Goal: Information Seeking & Learning: Learn about a topic

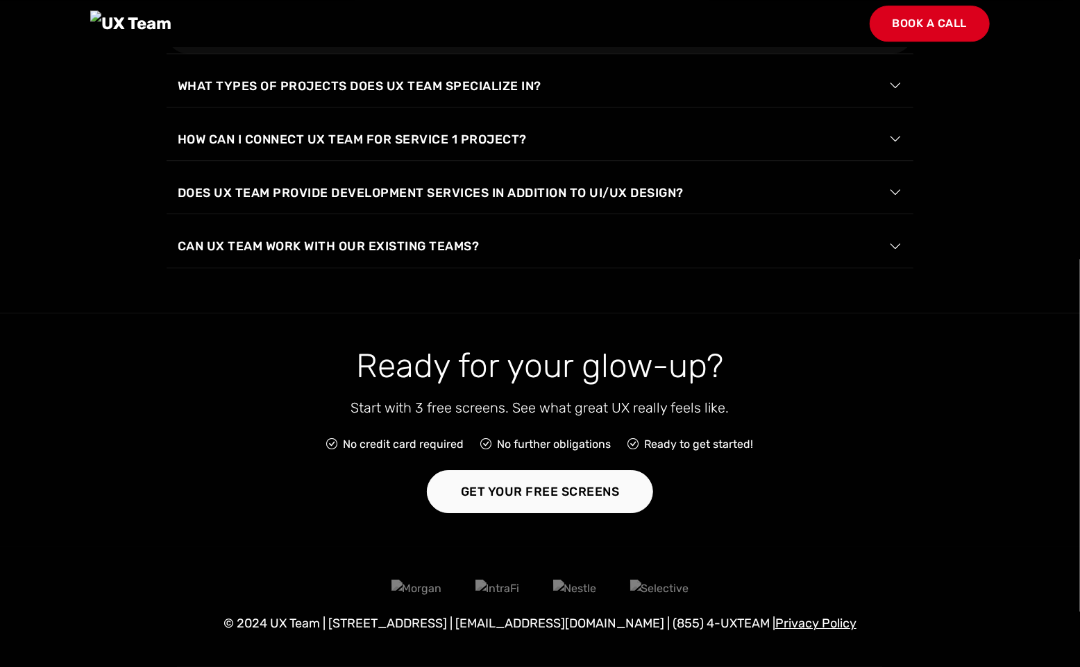
click at [256, 42] on span "How does UX Team ensure accessibility and inclusivity in UI/UX design?" at bounding box center [426, 32] width 497 height 19
click at [265, 42] on span "How does UX Team ensure accessibility and inclusivity in UI/UX design?" at bounding box center [426, 32] width 497 height 19
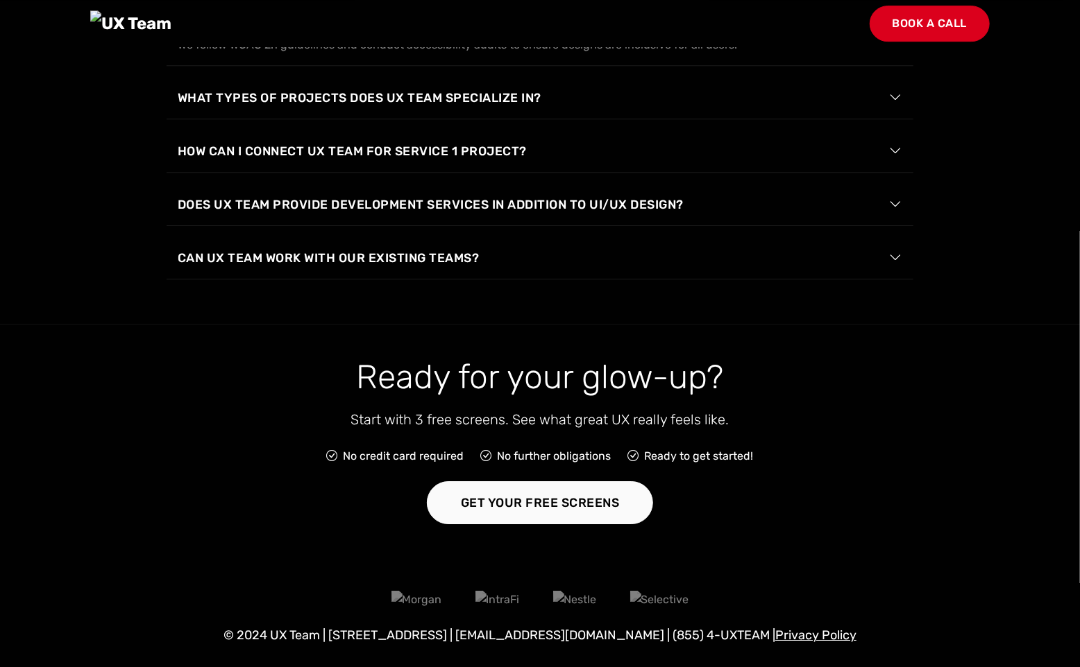
scroll to position [2414, 0]
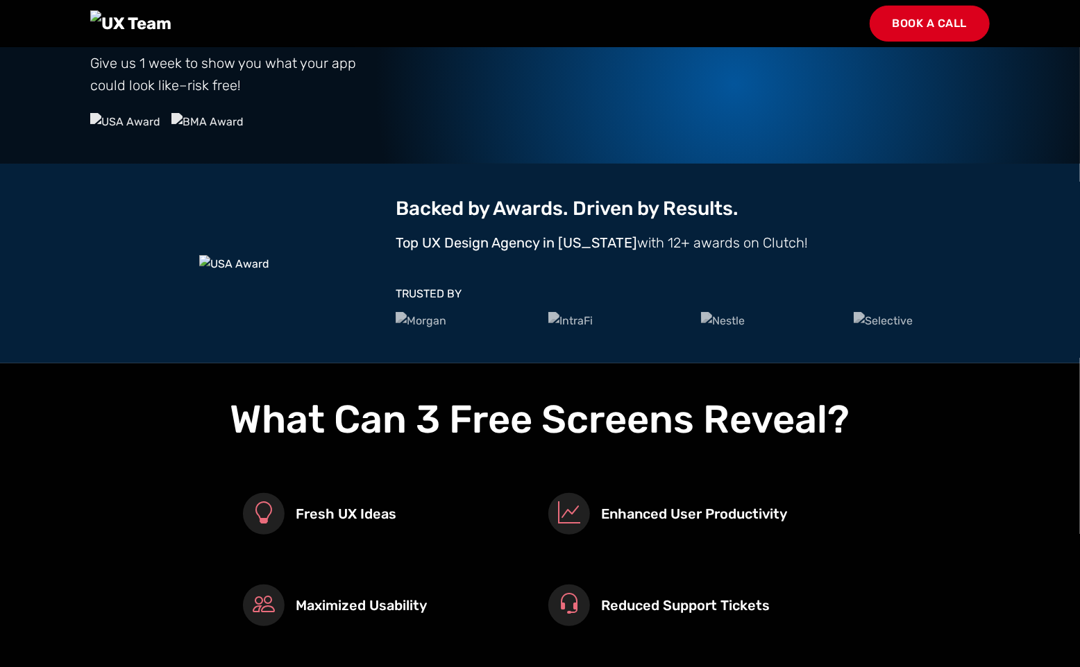
scroll to position [0, 0]
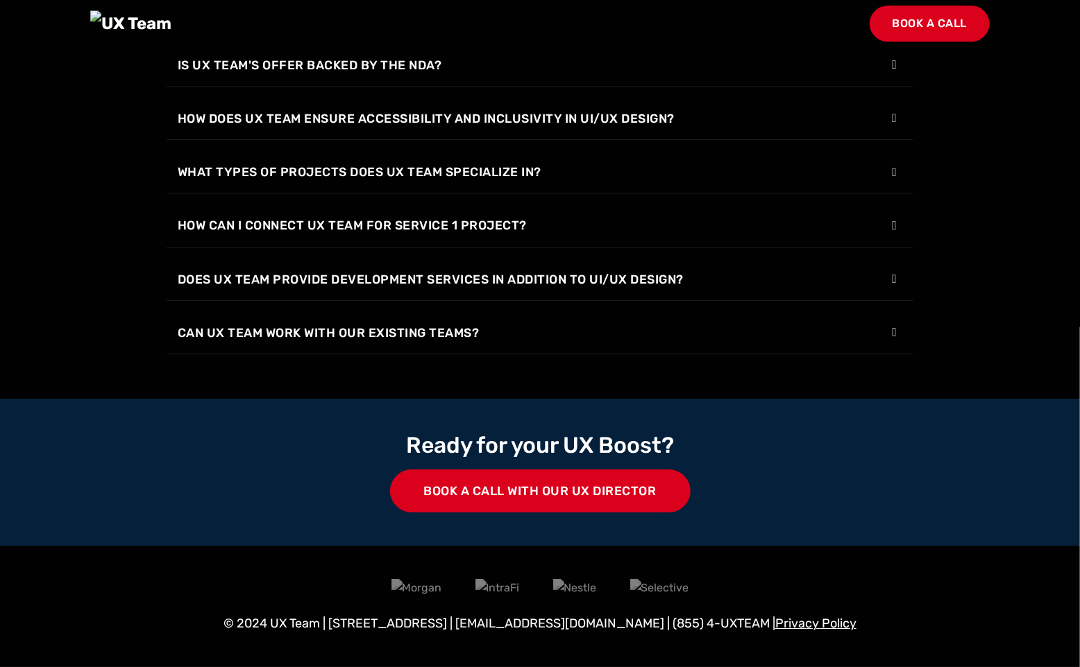
scroll to position [2849, 0]
click at [502, 289] on div "What do we need to get started? All we need to get started is a quick phone con…" at bounding box center [540, 92] width 747 height 524
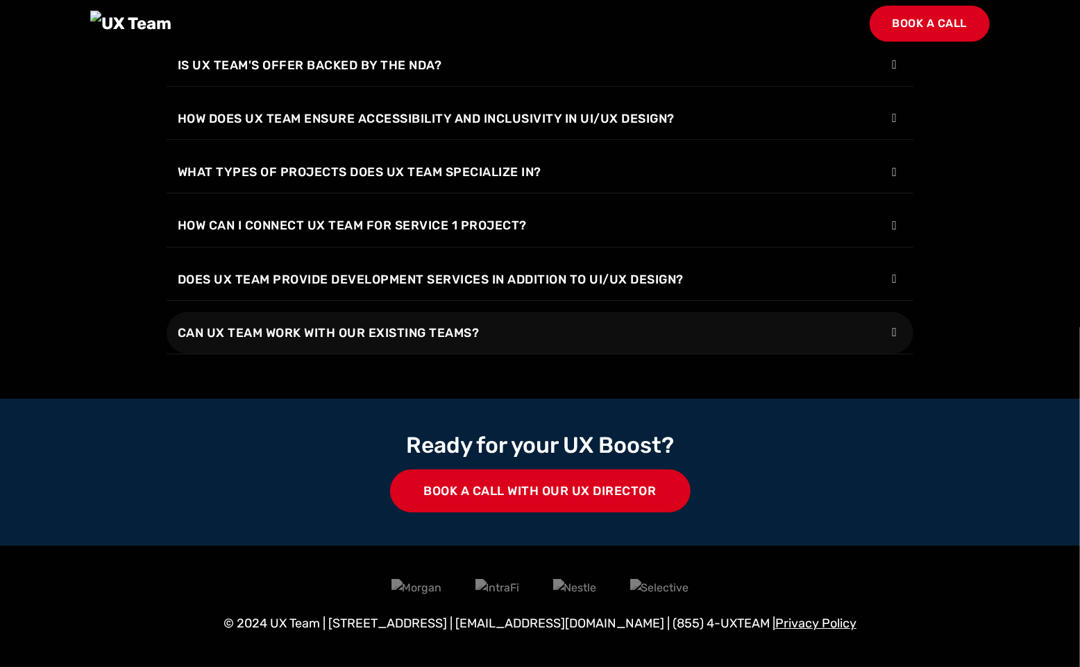
click at [477, 323] on span "Can UX Team work with our existing teams?" at bounding box center [329, 332] width 302 height 19
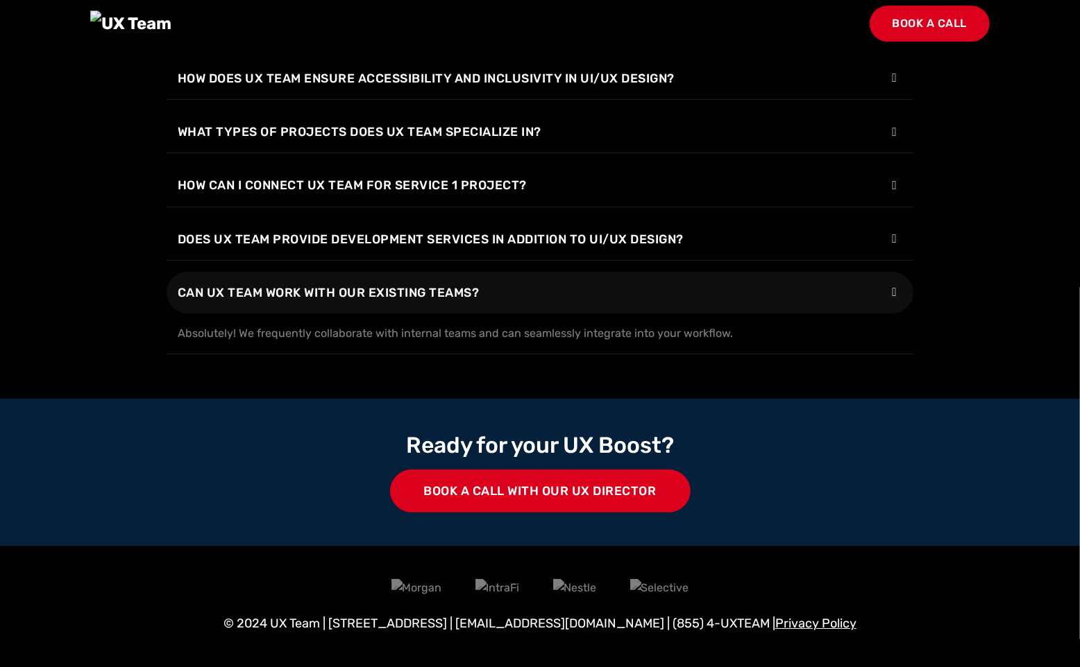
click at [477, 302] on span "Can UX Team work with our existing teams?" at bounding box center [329, 292] width 302 height 19
click at [477, 303] on span "Can UX Team work with our existing teams?" at bounding box center [329, 293] width 302 height 19
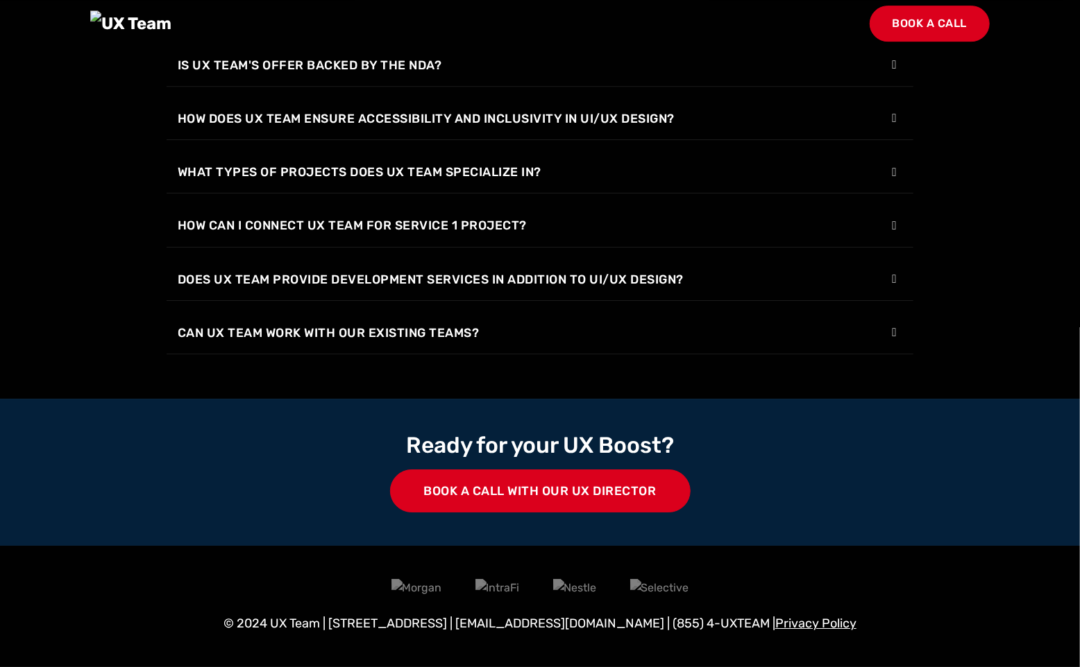
scroll to position [2849, 0]
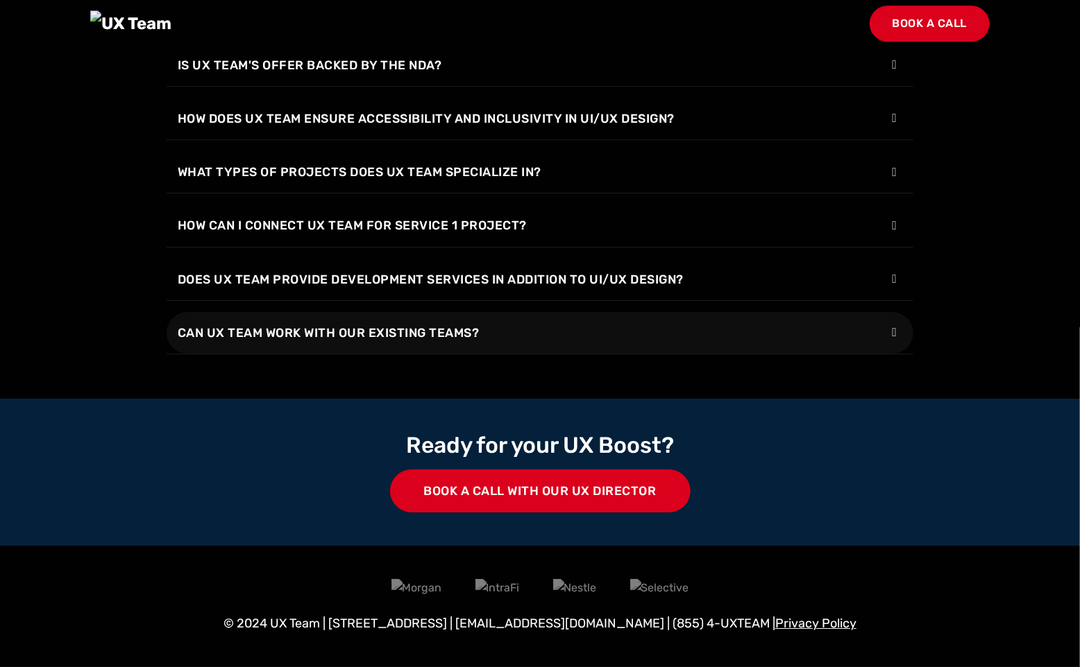
click at [406, 323] on span "Can UX Team work with our existing teams?" at bounding box center [329, 332] width 302 height 19
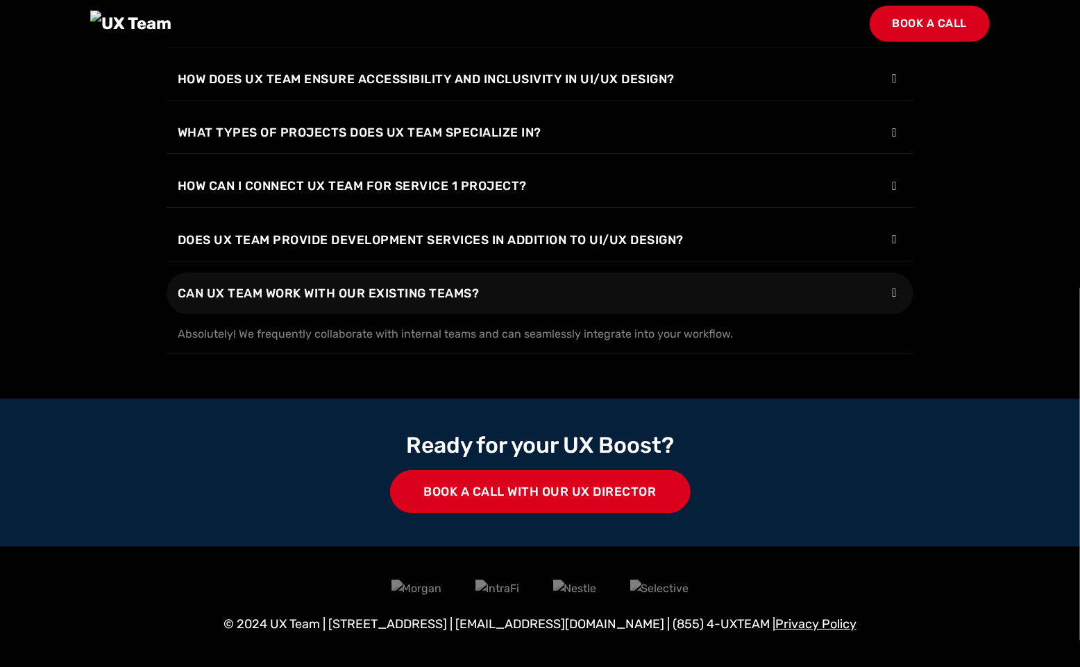
click at [406, 303] on span "Can UX Team work with our existing teams?" at bounding box center [329, 293] width 302 height 19
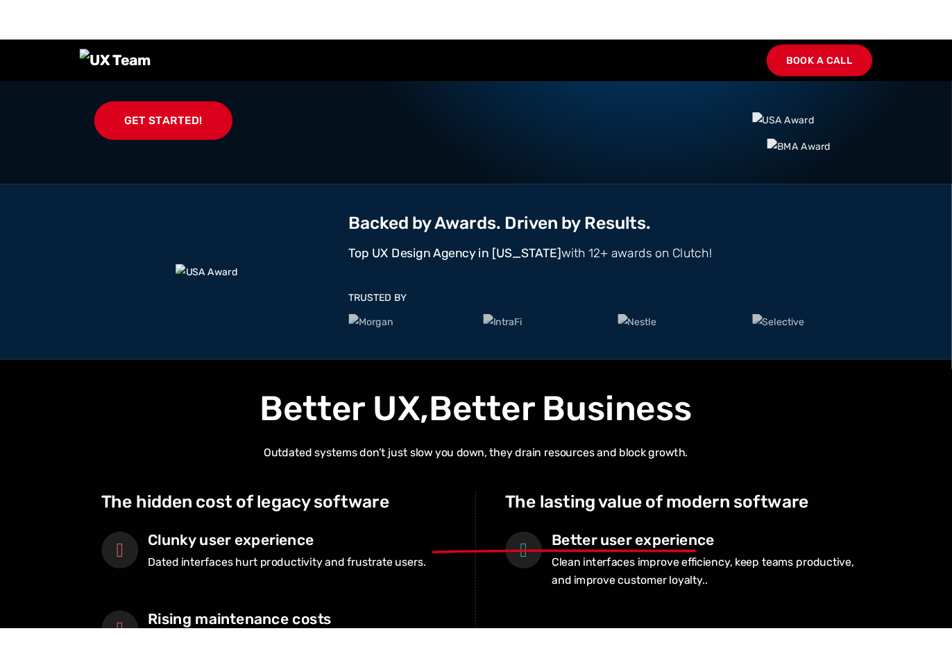
scroll to position [0, 0]
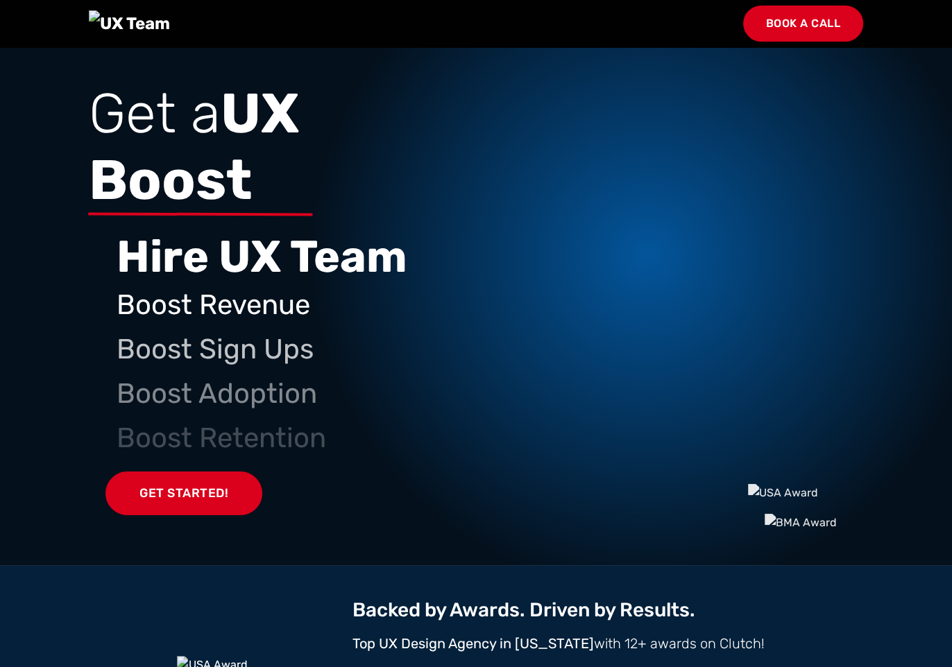
click at [948, 354] on section "Get a UX Boost Hire UX Team Boost Revenue Boost Sign Ups Boost Adoption Boost R…" at bounding box center [476, 306] width 952 height 518
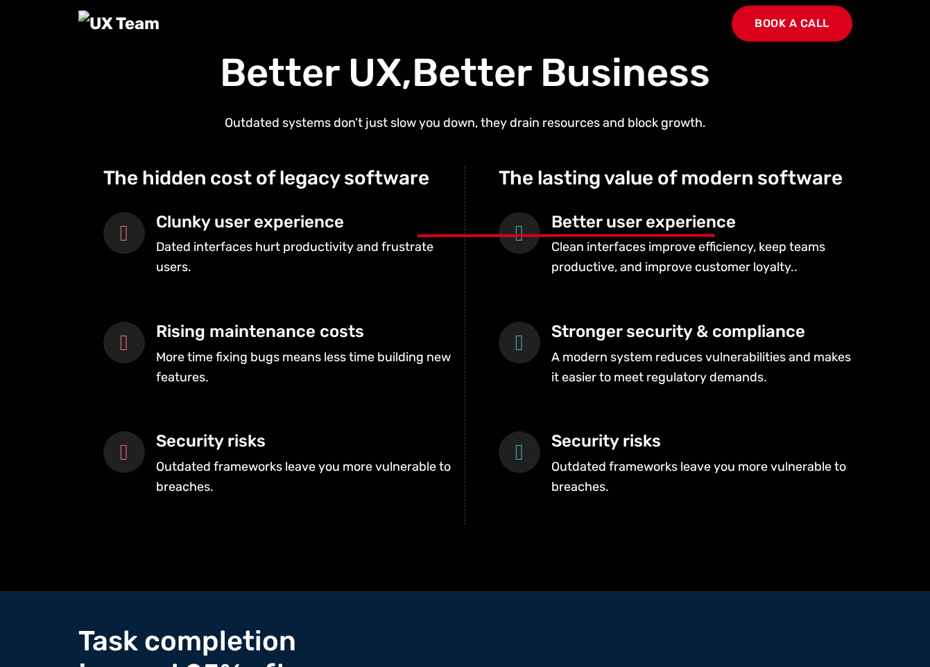
scroll to position [716, 0]
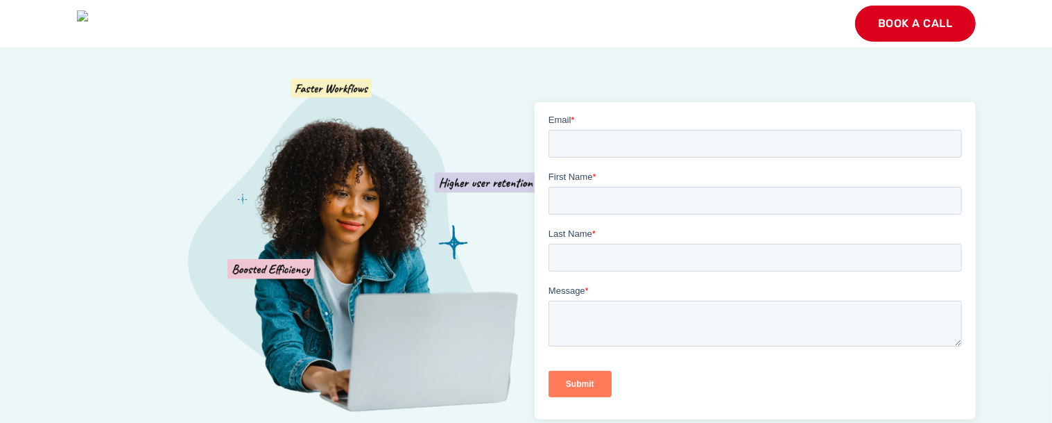
scroll to position [98, 0]
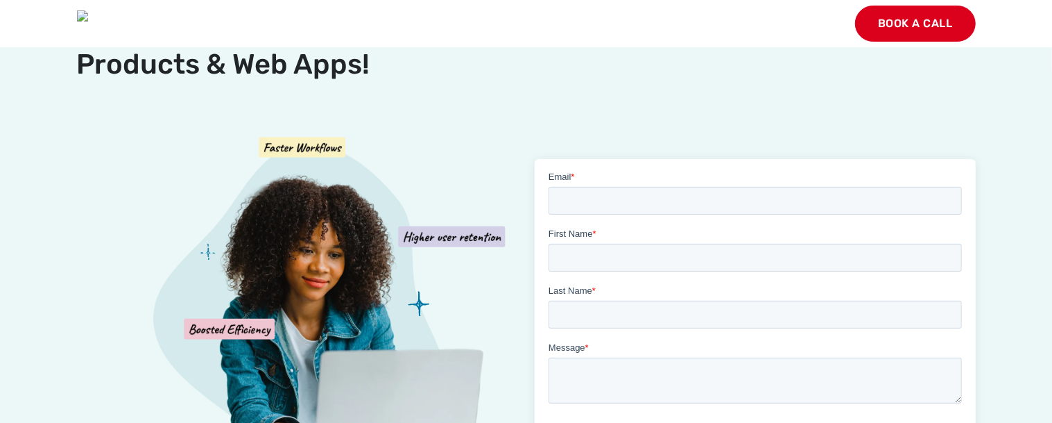
scroll to position [143, 0]
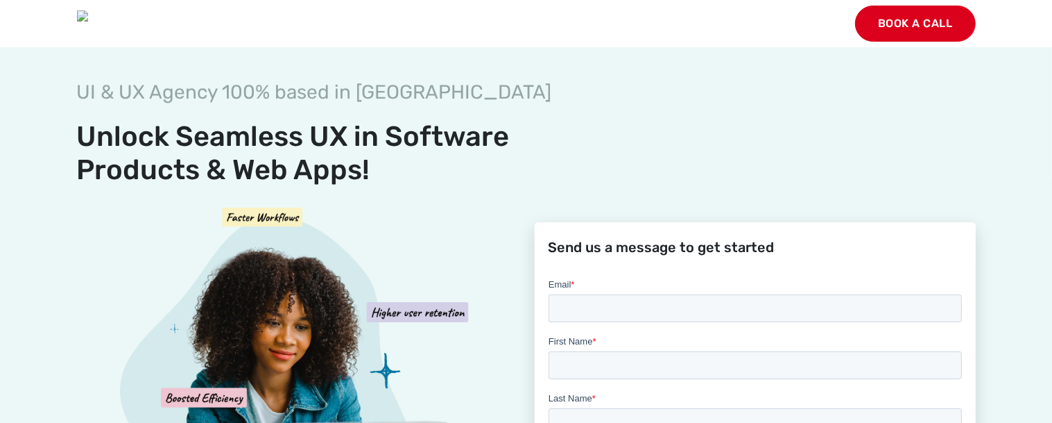
click at [830, 280] on div at bounding box center [755, 425] width 441 height 318
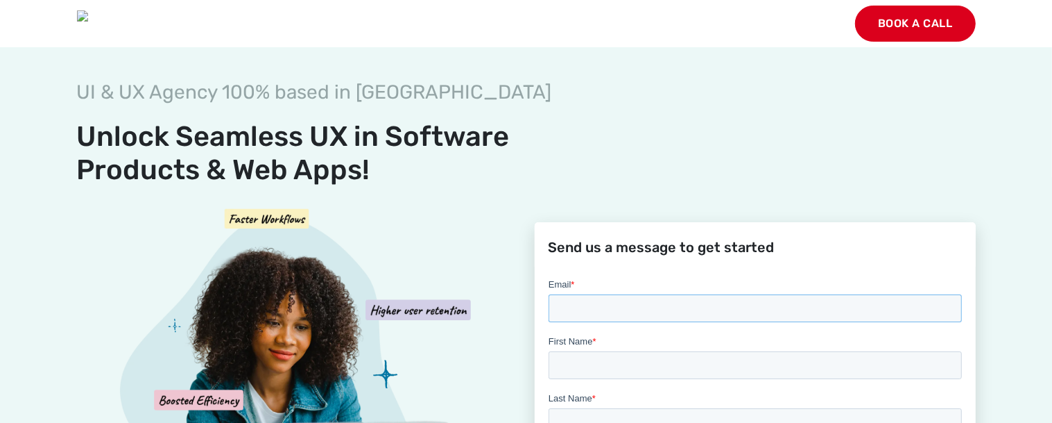
click at [605, 305] on input "Email *" at bounding box center [754, 307] width 413 height 28
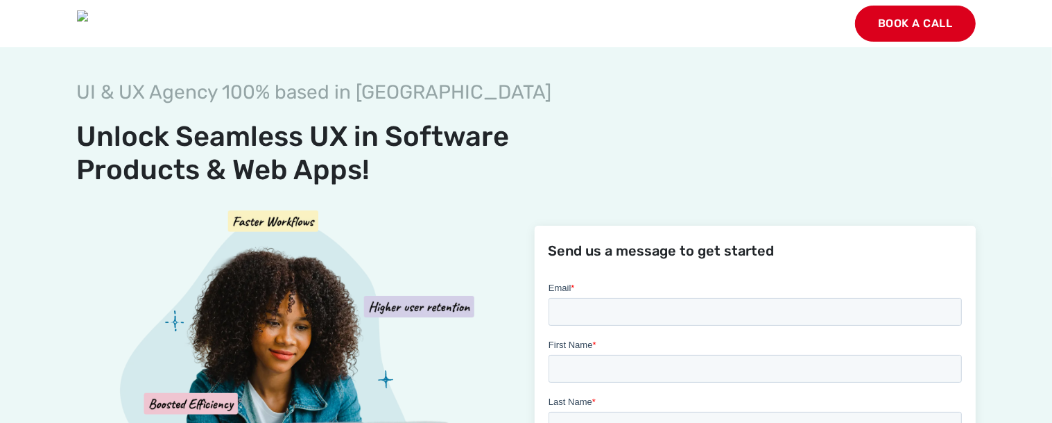
click at [1012, 234] on section "UI & UX Agency 100% based in USA Unlock Seamless UX in Software Products & Web …" at bounding box center [526, 353] width 1052 height 613
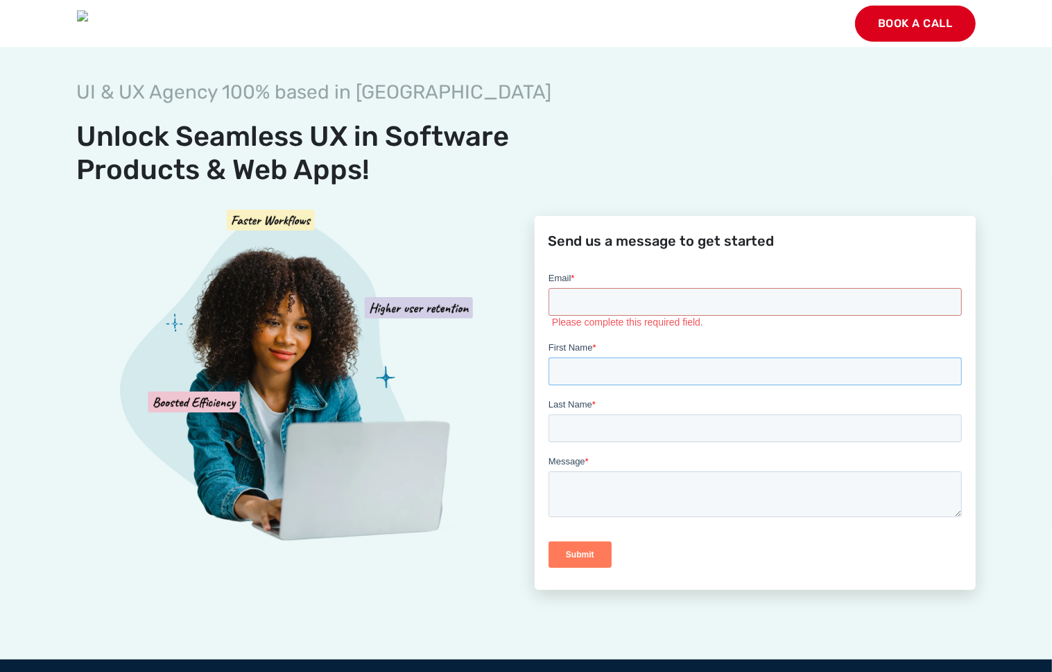
click at [568, 374] on input "First Name *" at bounding box center [754, 371] width 413 height 28
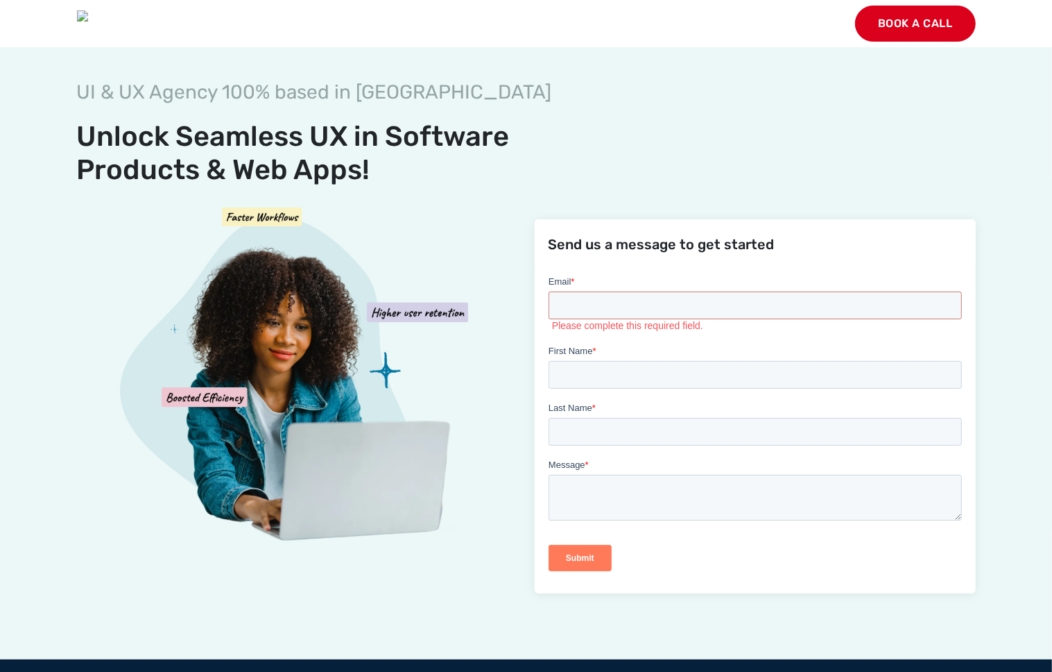
click at [484, 370] on icon at bounding box center [308, 379] width 382 height 384
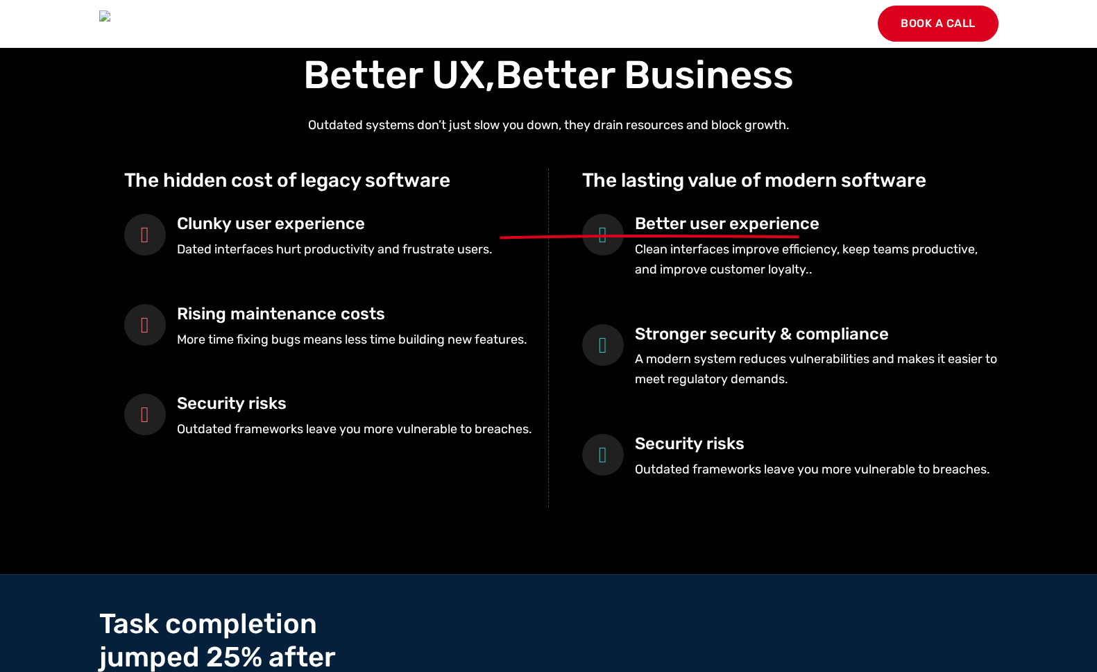
scroll to position [853, 0]
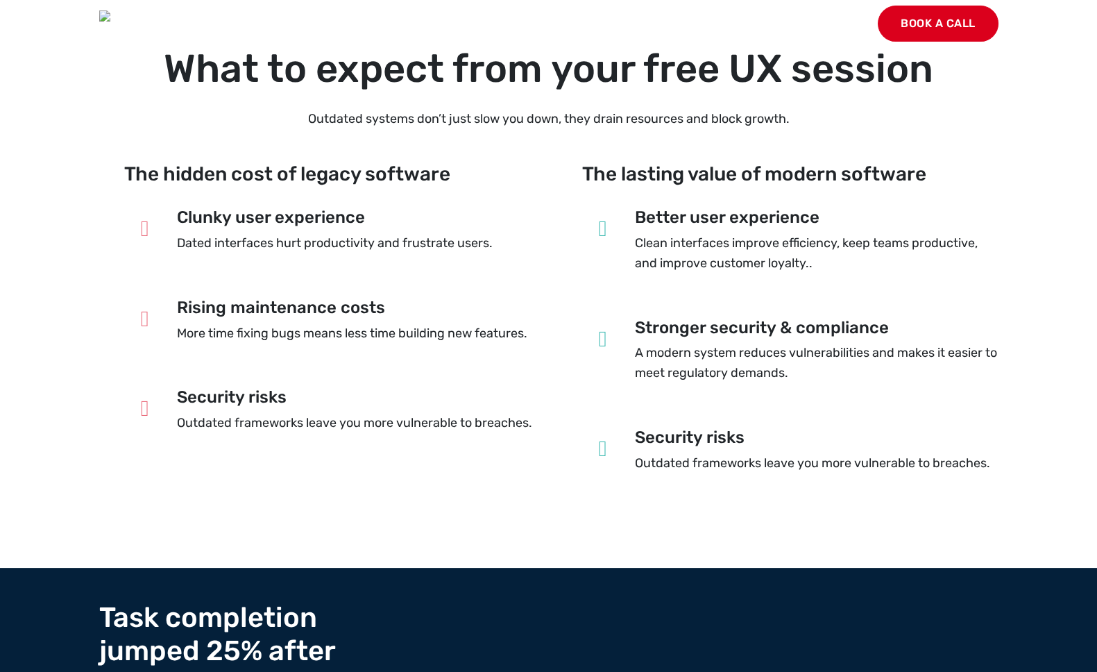
scroll to position [853, 0]
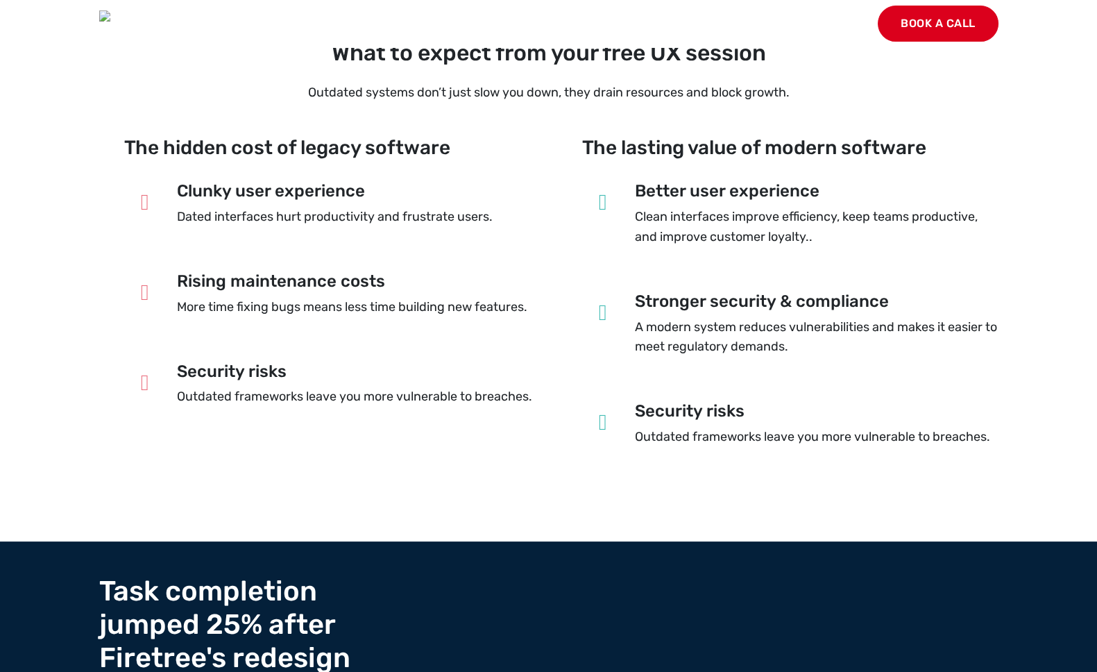
scroll to position [873, 0]
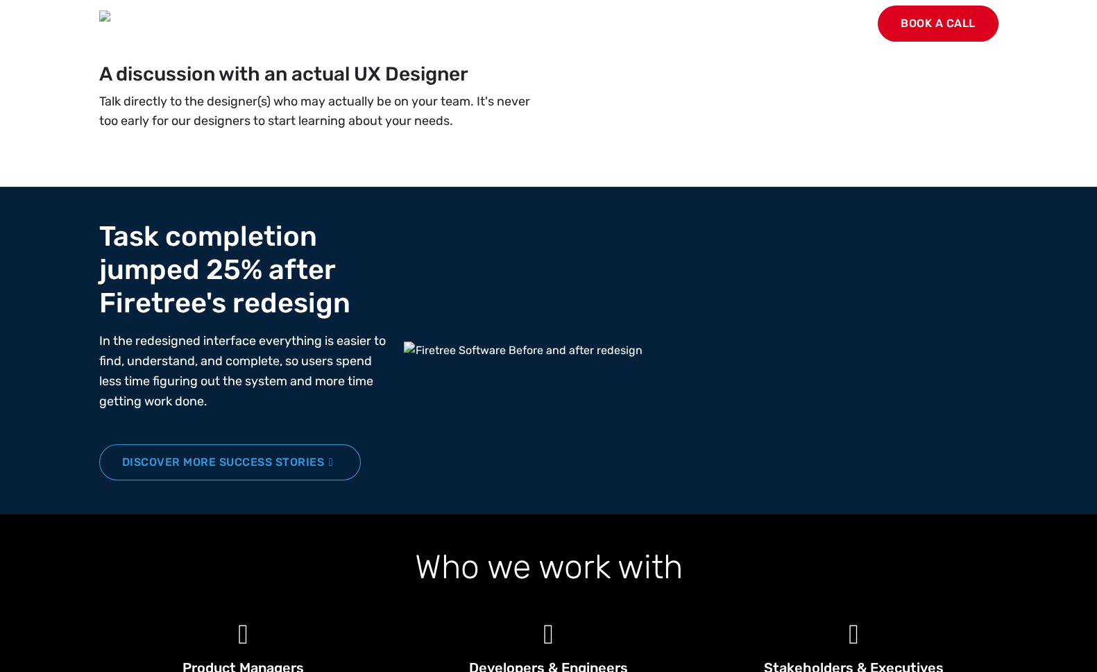
scroll to position [838, 0]
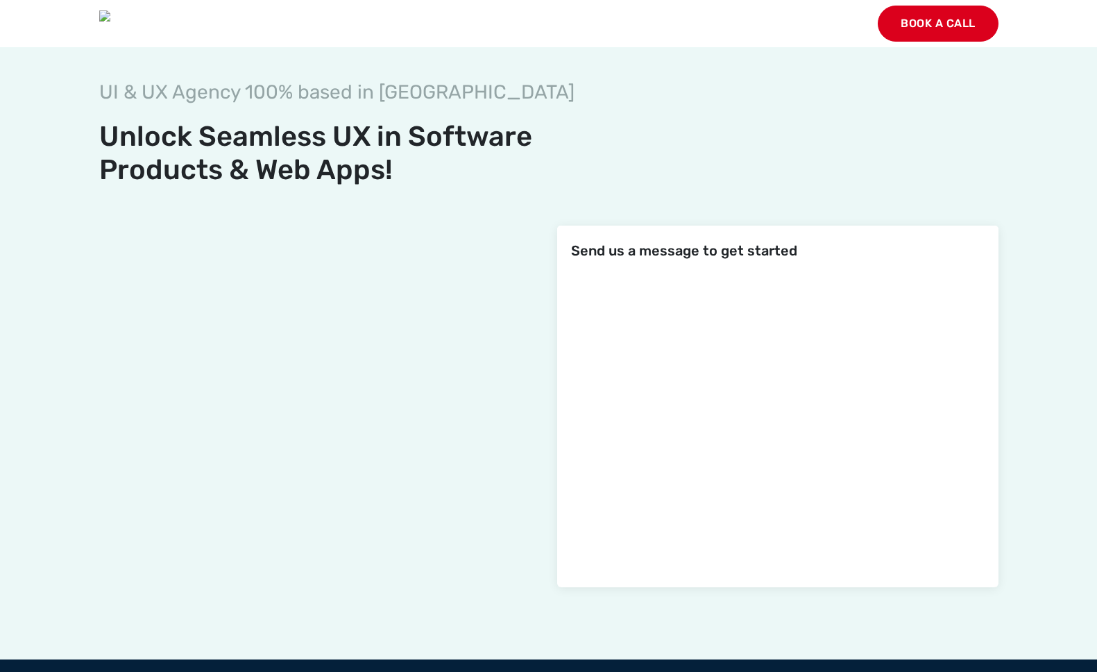
scroll to position [819, 0]
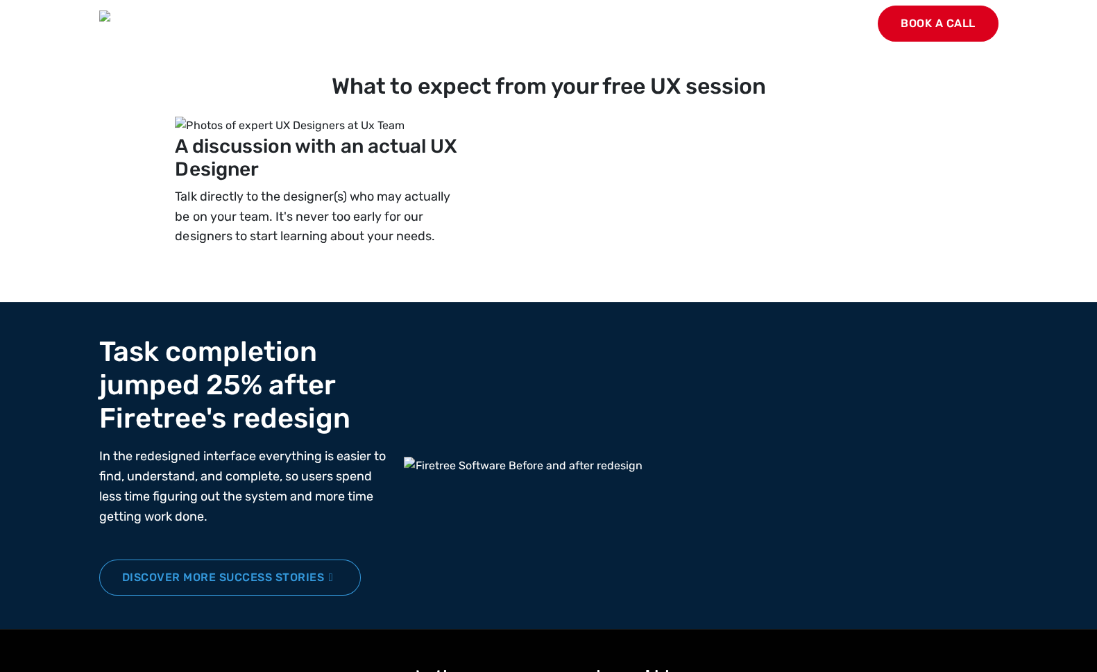
scroll to position [838, 0]
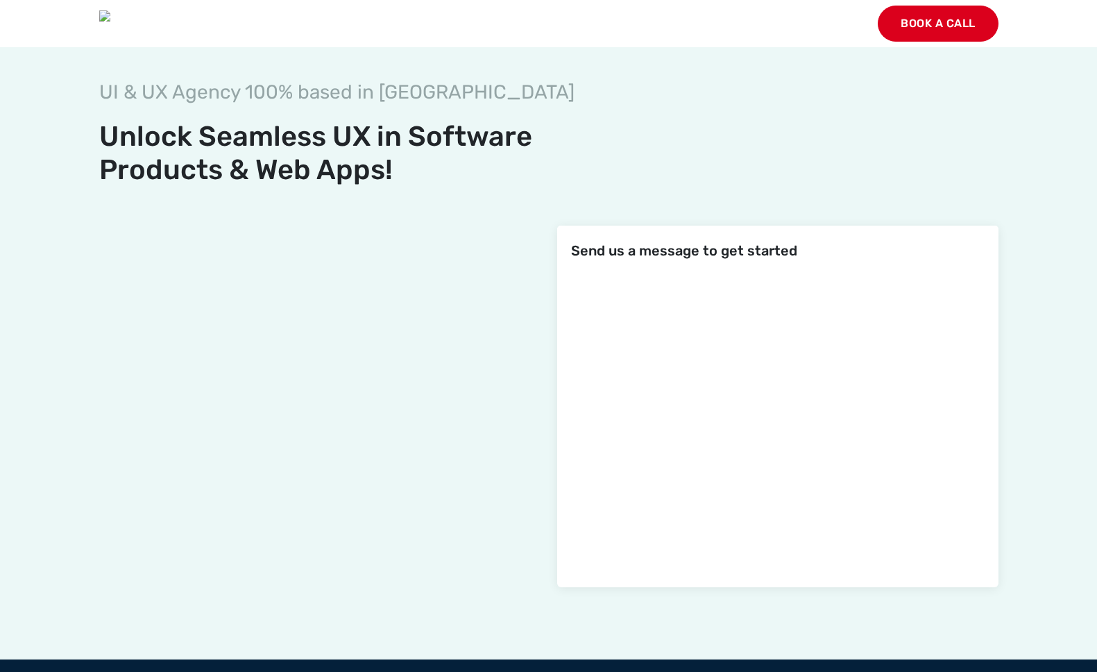
scroll to position [819, 0]
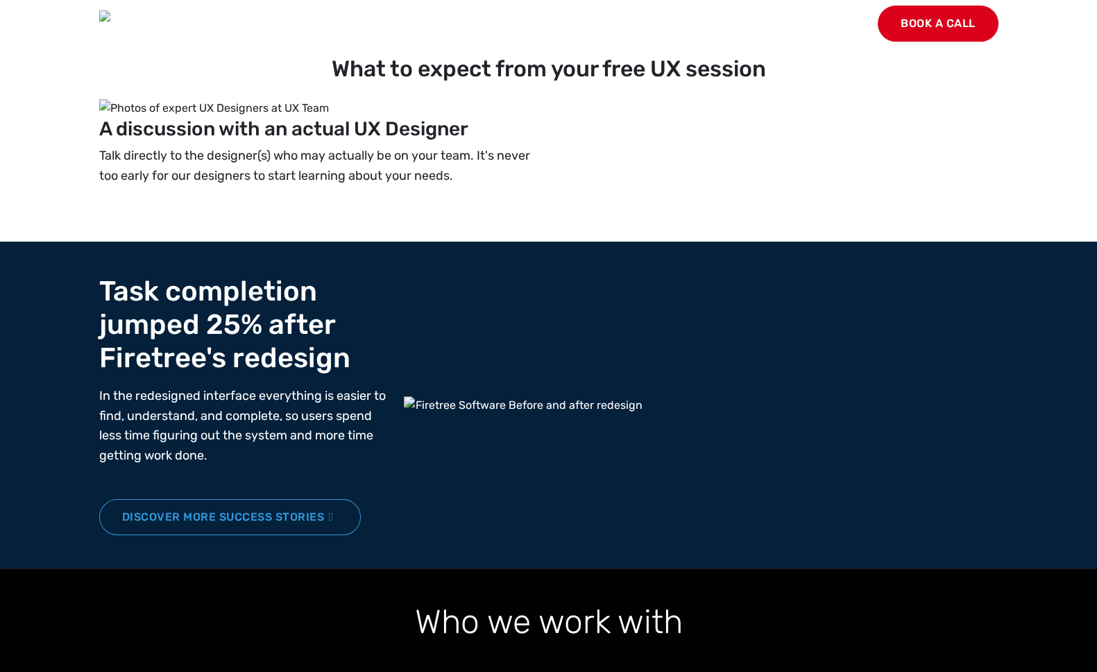
scroll to position [838, 0]
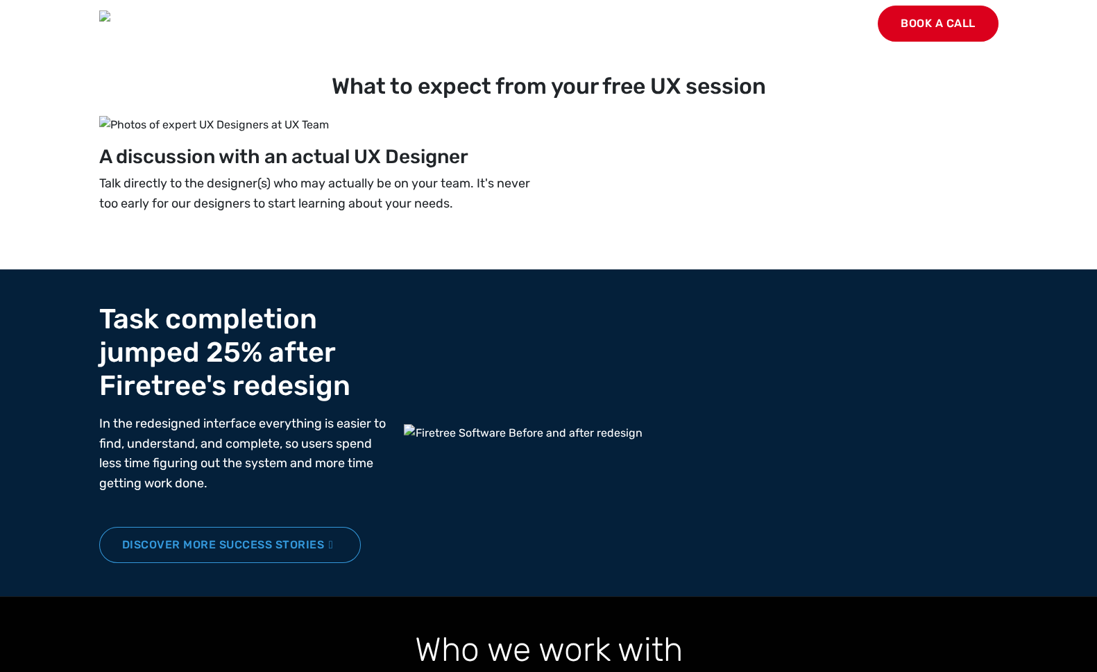
scroll to position [838, 0]
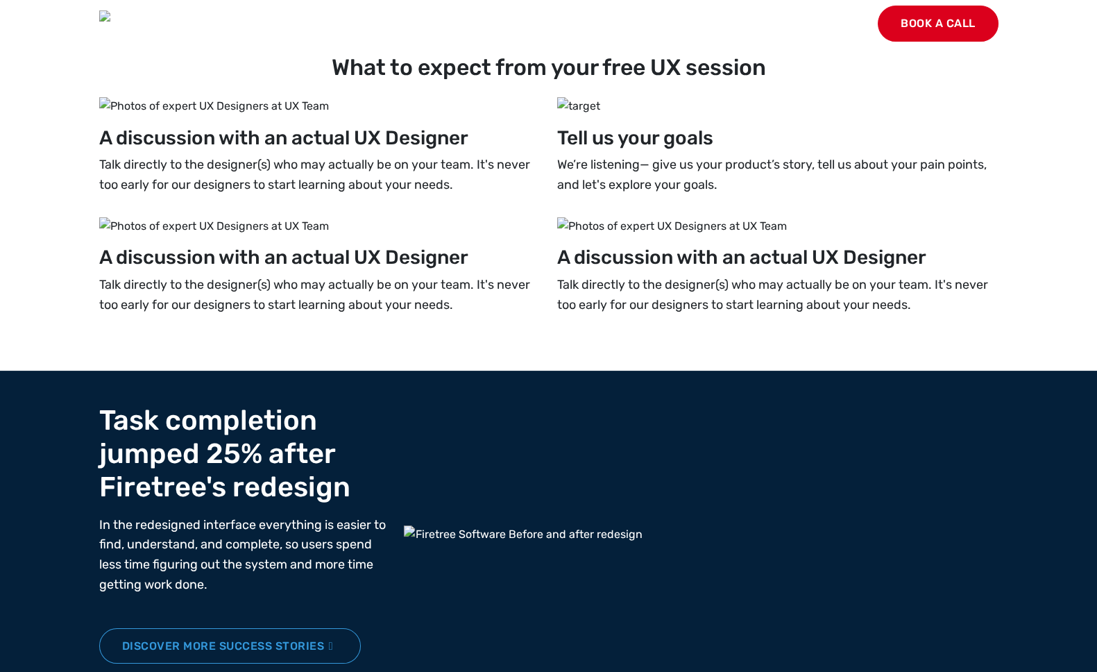
scroll to position [837, 0]
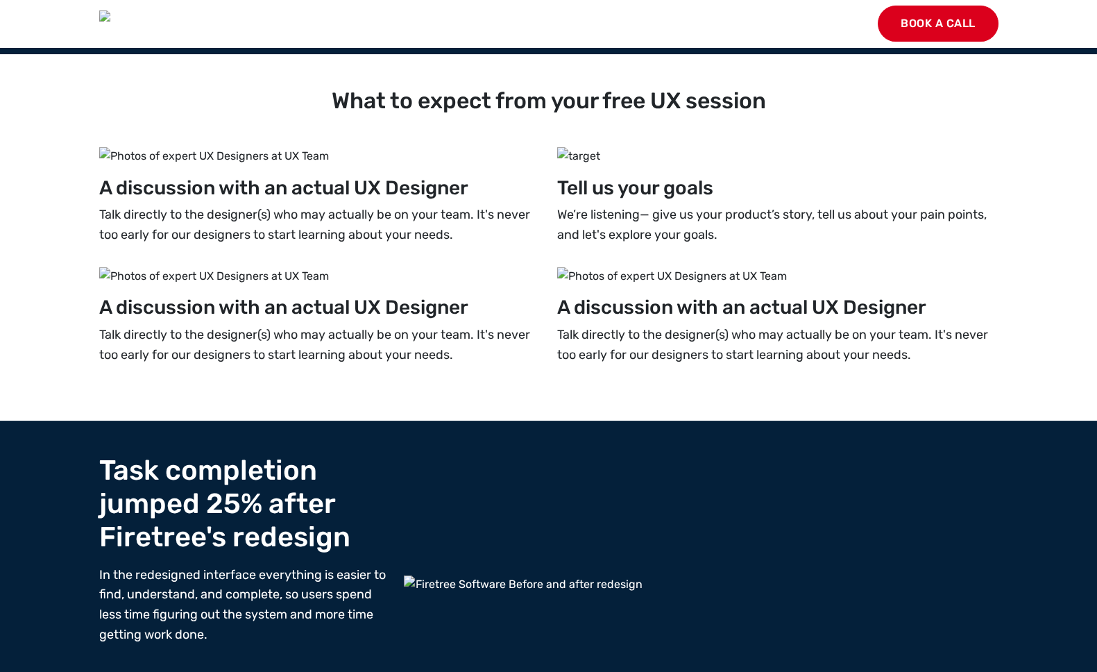
scroll to position [803, 0]
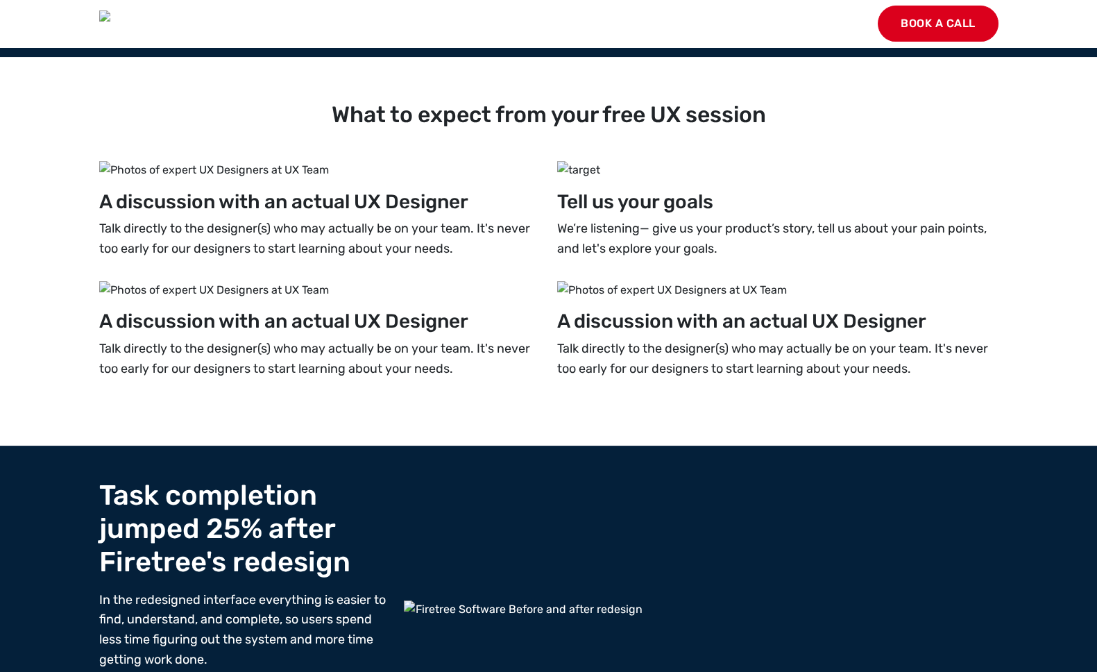
scroll to position [803, 0]
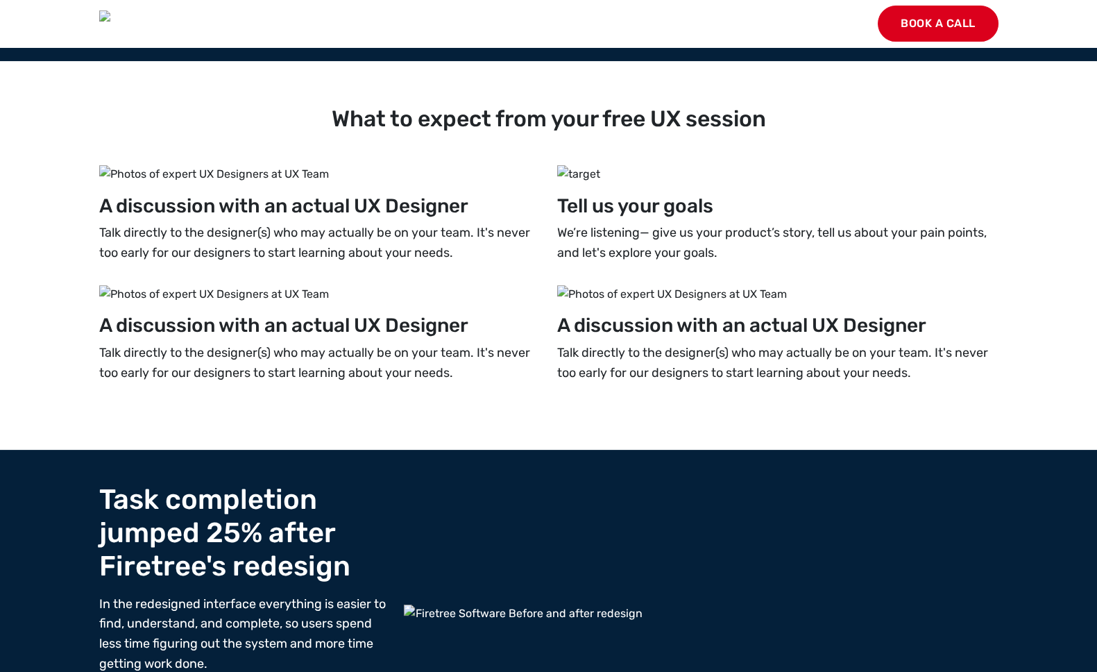
scroll to position [803, 0]
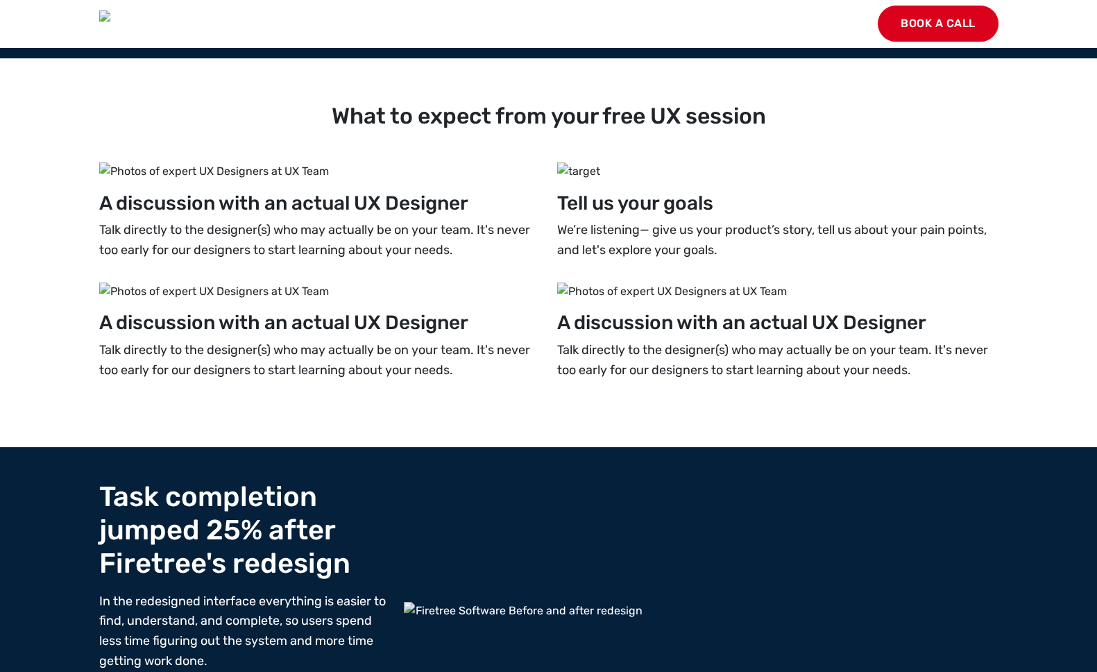
scroll to position [803, 0]
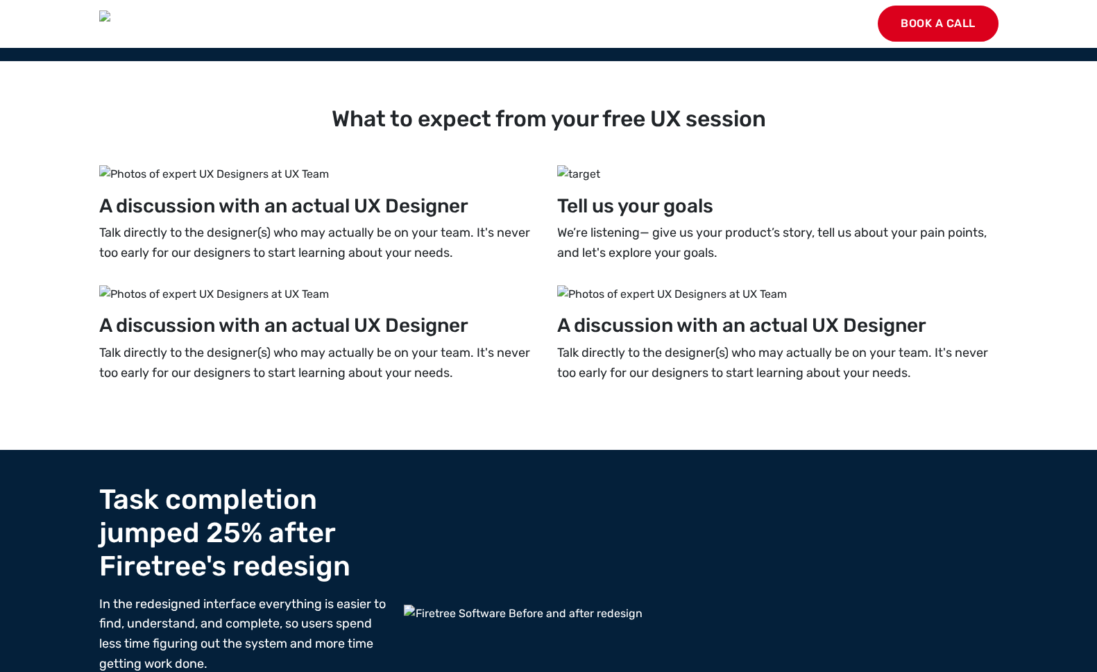
scroll to position [803, 0]
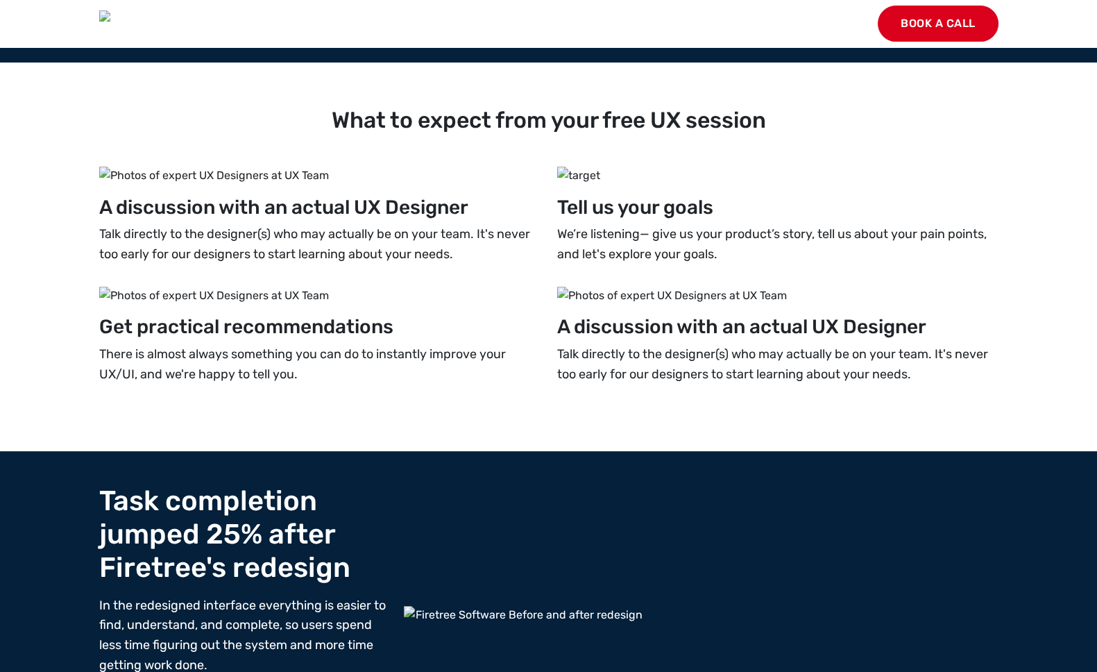
scroll to position [803, 0]
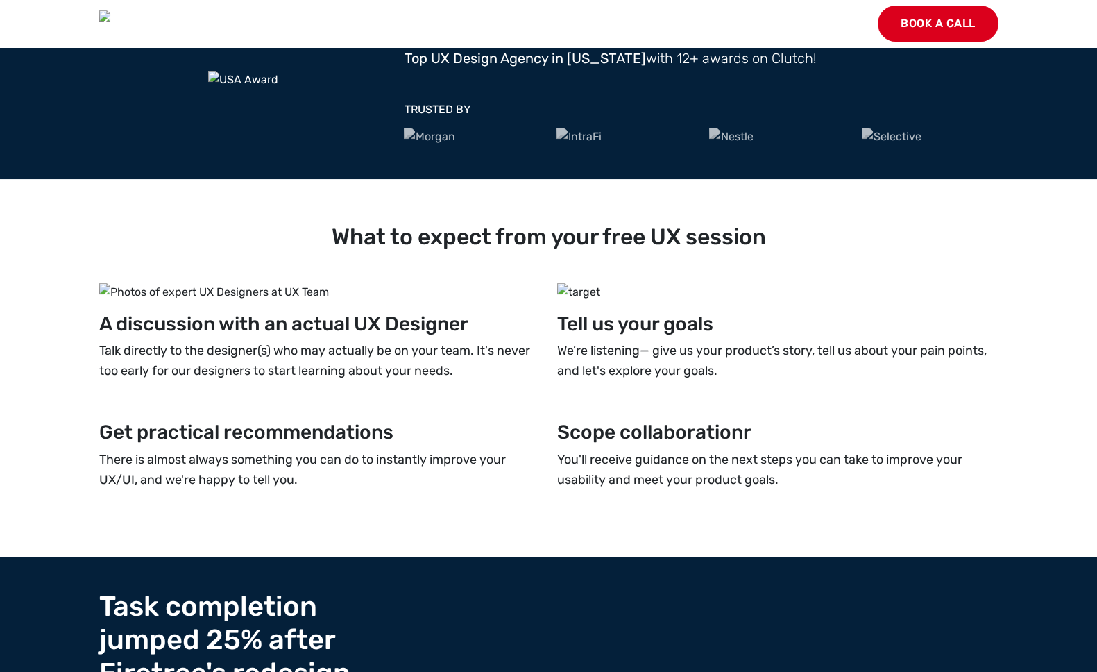
scroll to position [680, 0]
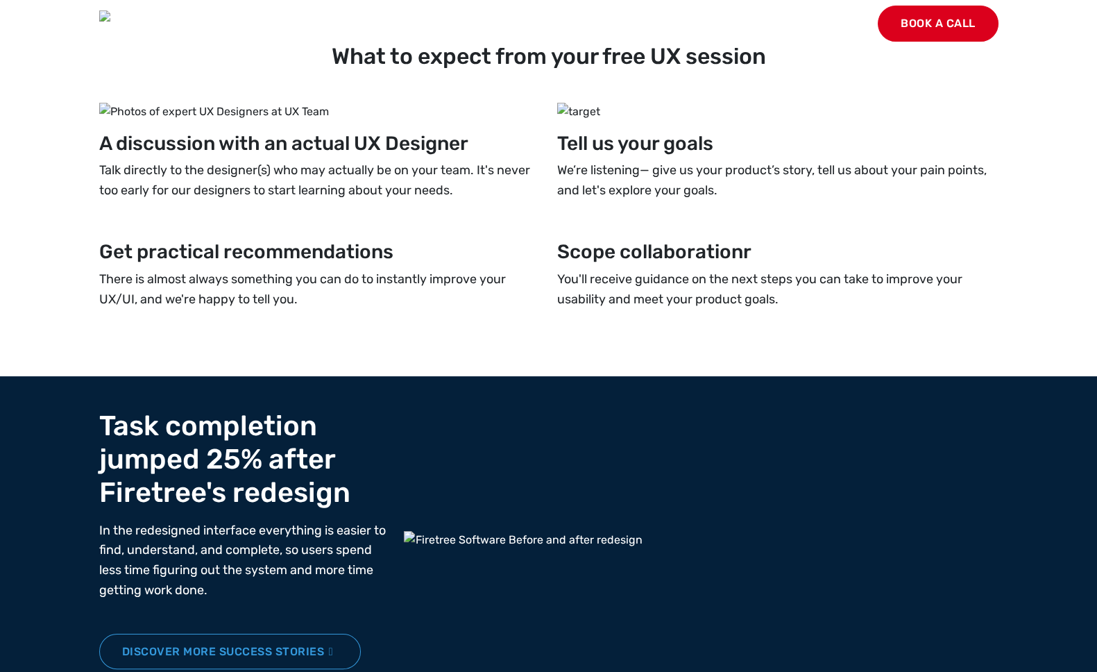
scroll to position [864, 0]
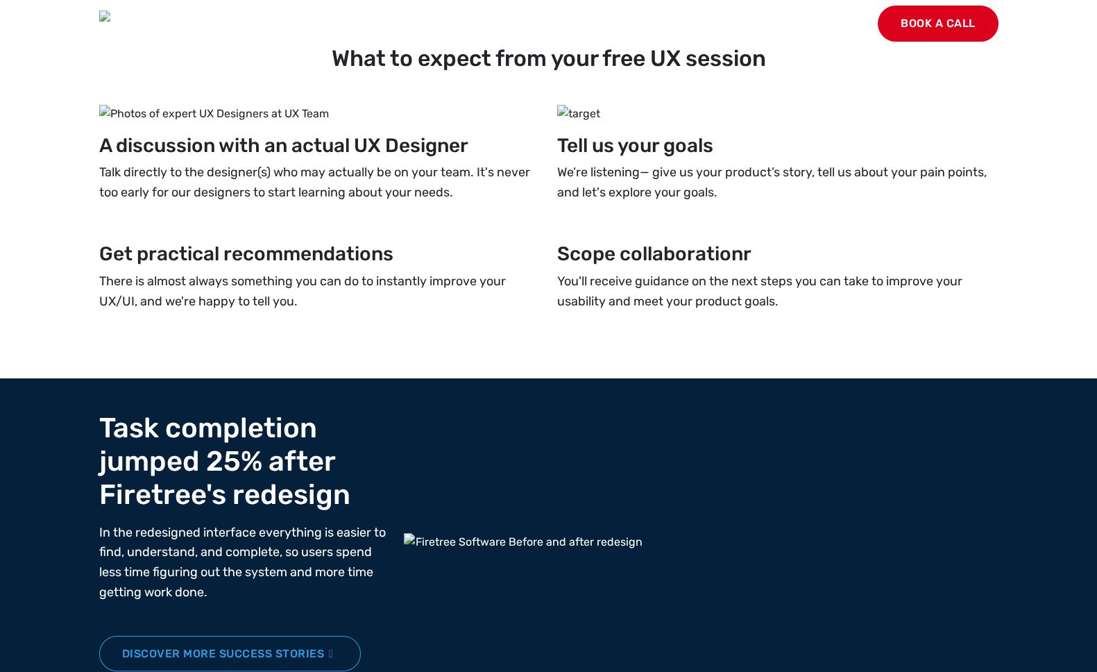
scroll to position [864, 0]
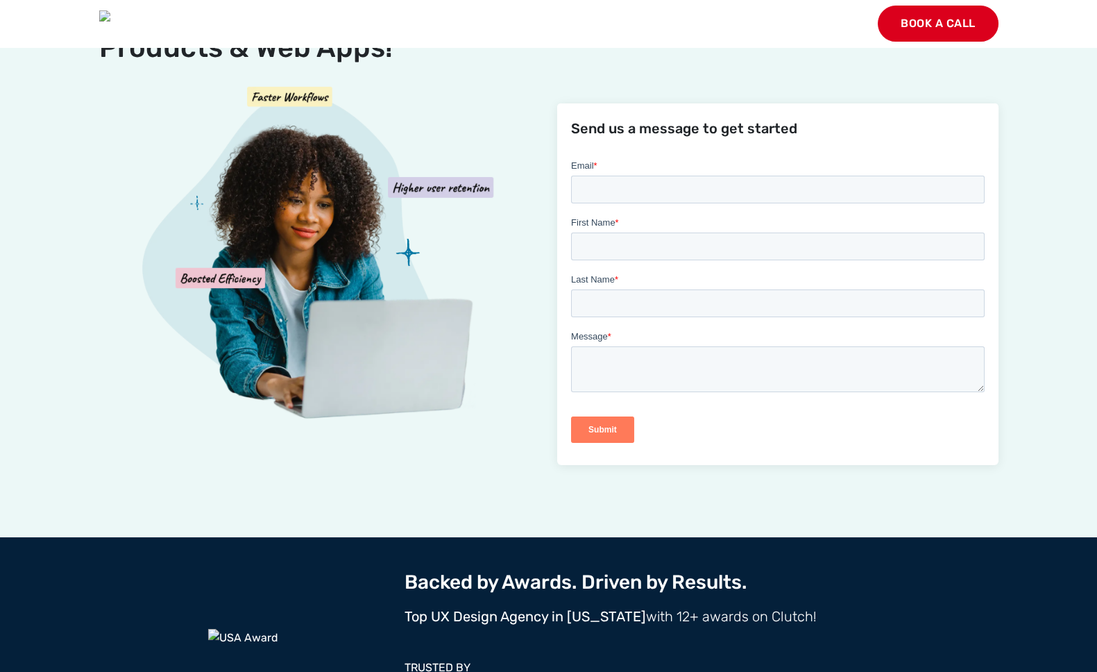
scroll to position [393, 0]
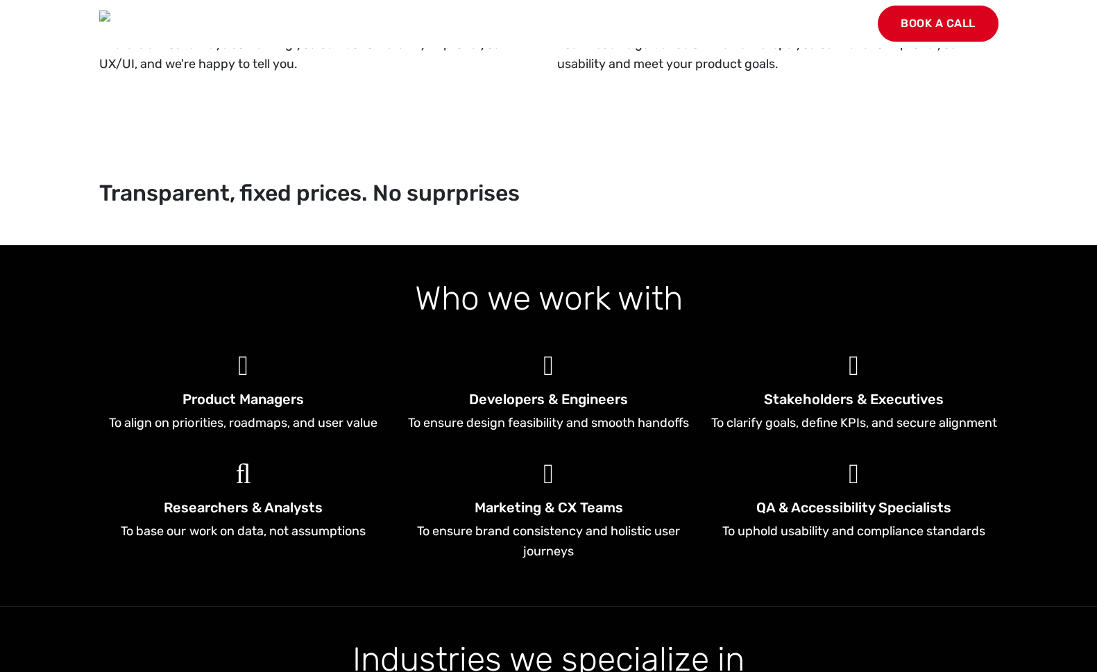
scroll to position [1172, 0]
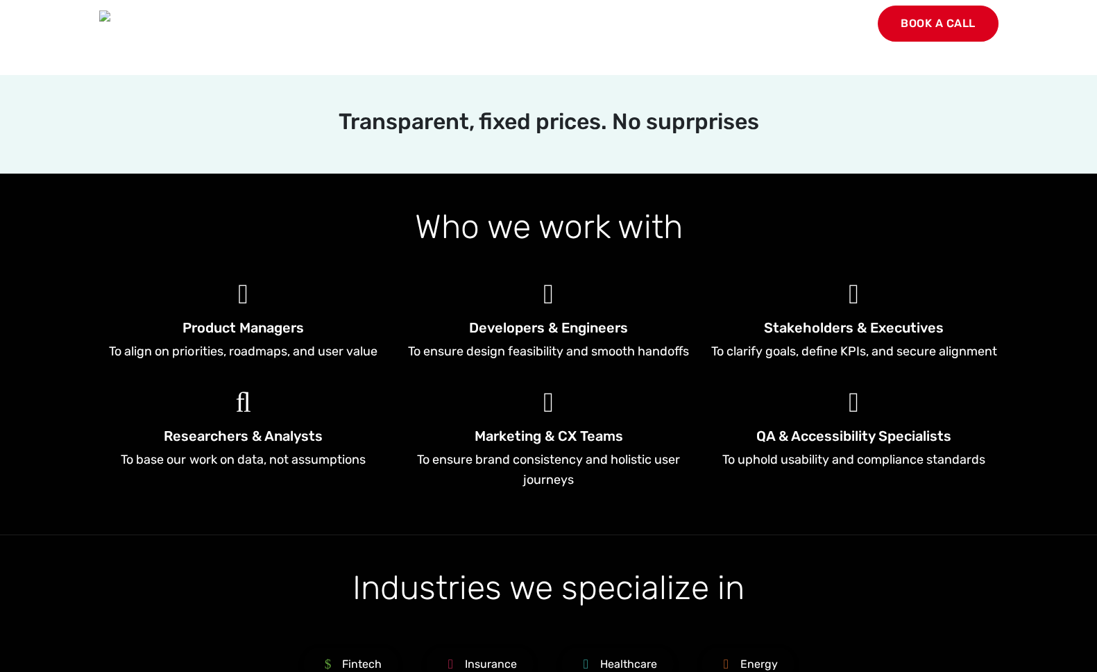
scroll to position [1172, 0]
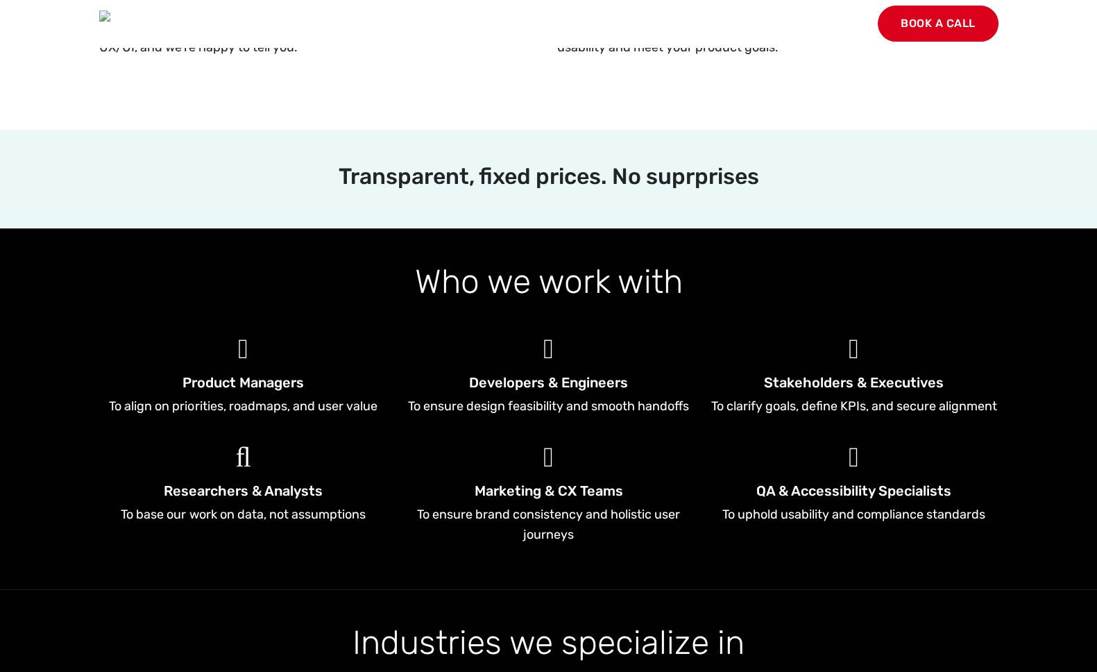
scroll to position [1027, 0]
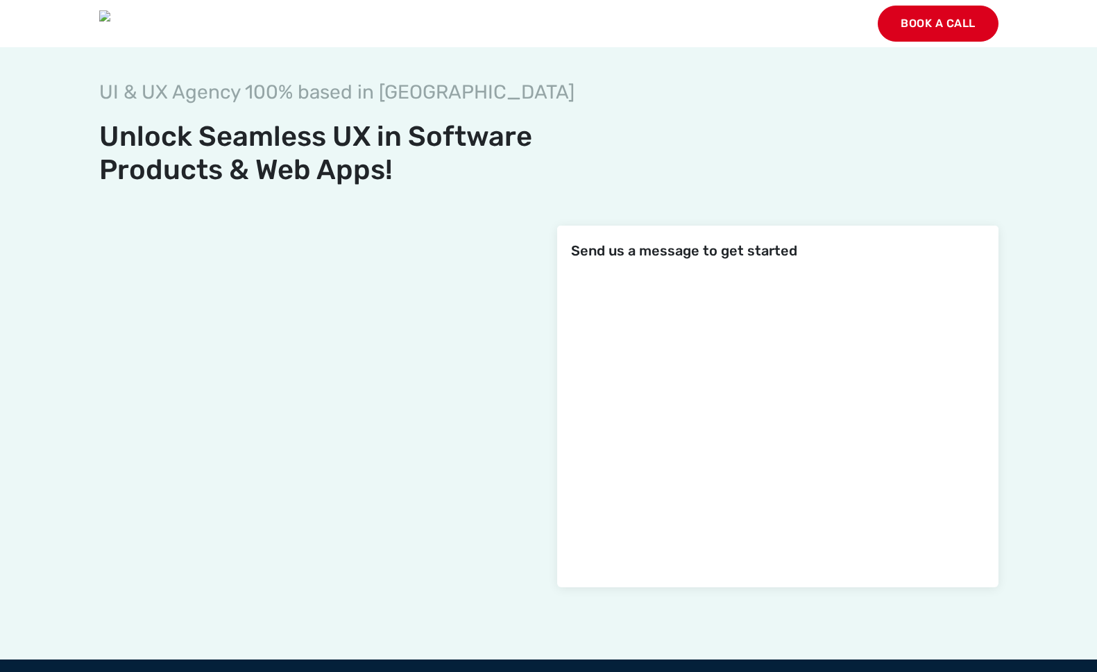
scroll to position [1131, 0]
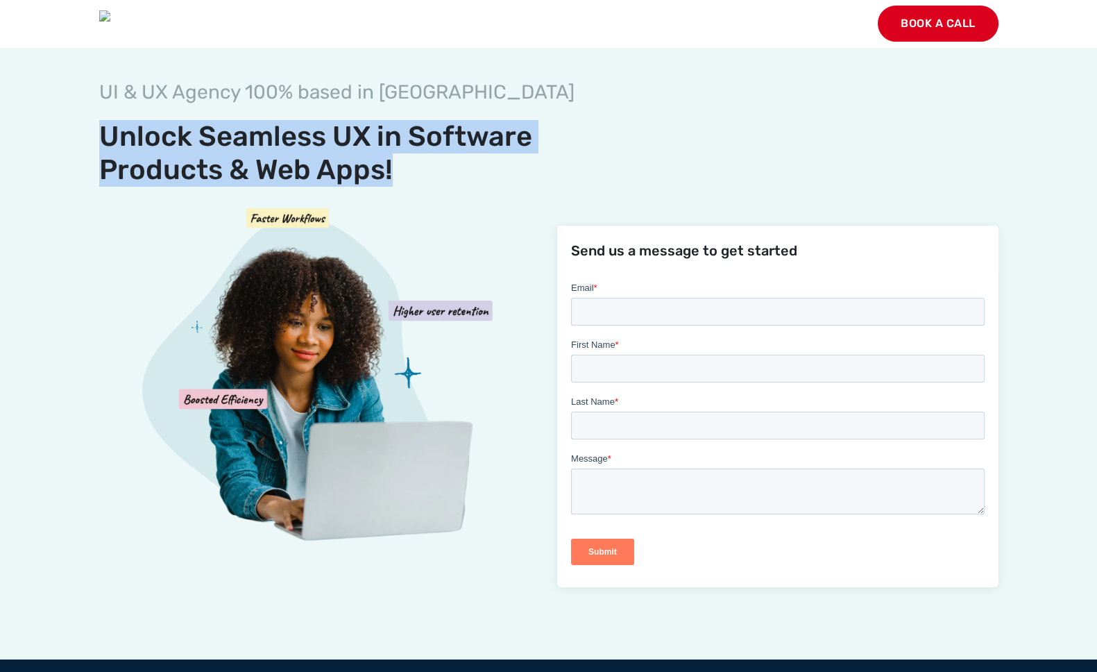
drag, startPoint x: 399, startPoint y: 171, endPoint x: 855, endPoint y: 125, distance: 458.1
click at [91, 148] on div "UI & UX Agency 100% based in USA Unlock Seamless UX in Software Products & Web …" at bounding box center [358, 133] width 534 height 107
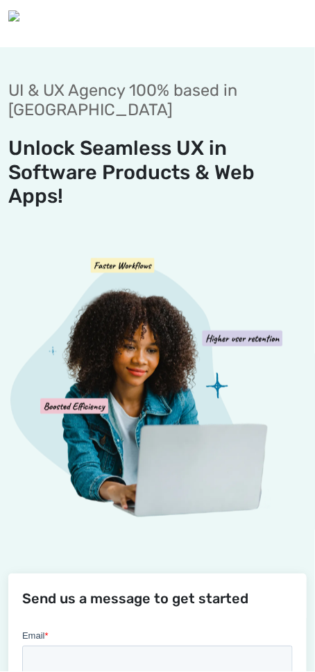
click at [200, 298] on image at bounding box center [157, 390] width 227 height 299
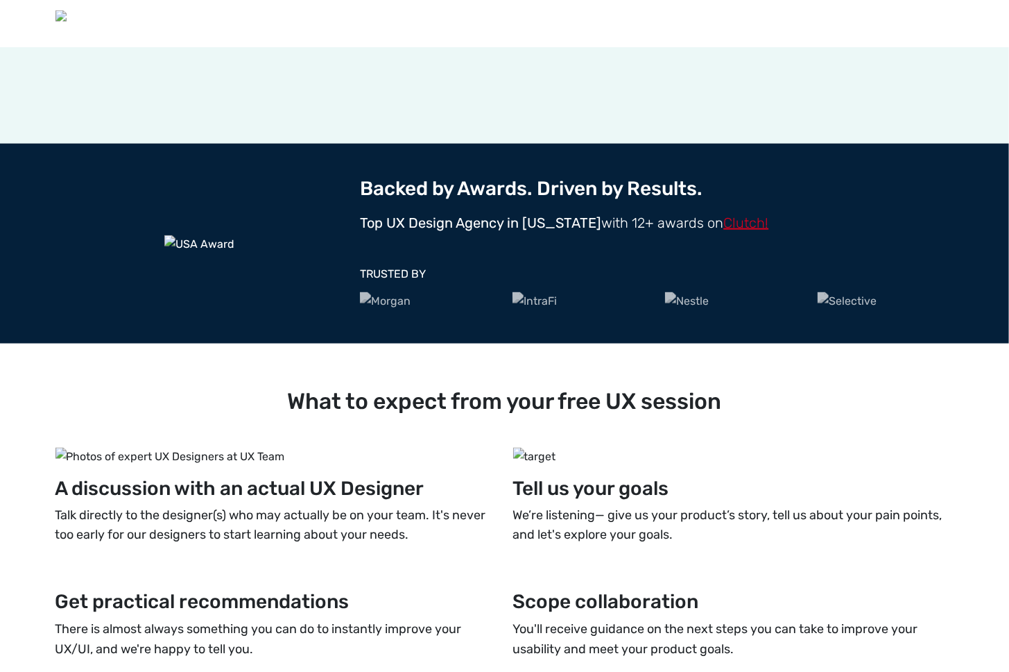
scroll to position [544, 0]
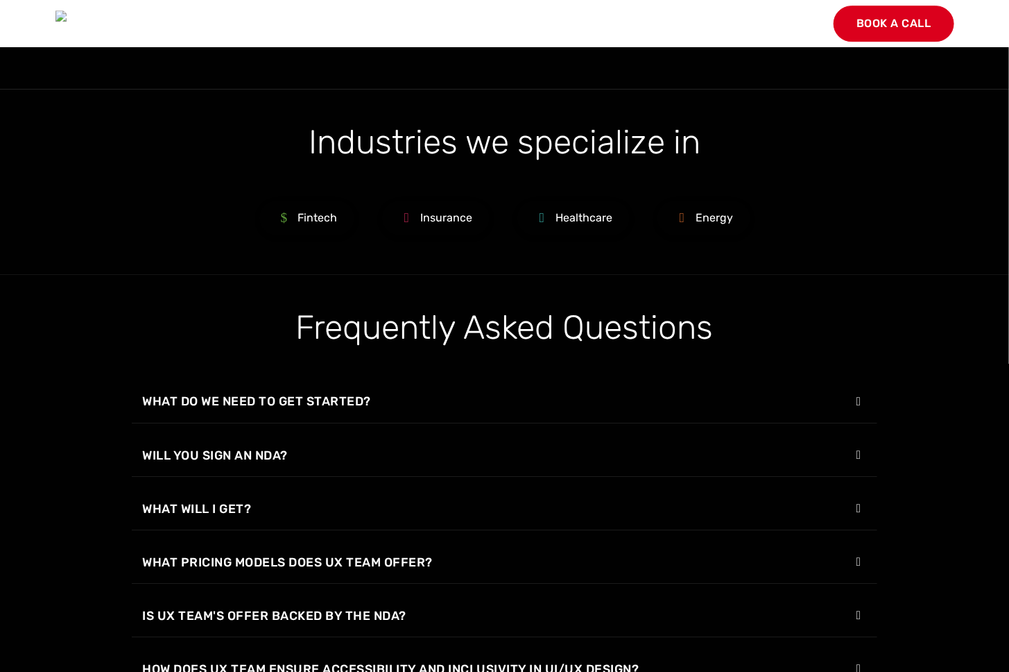
scroll to position [1767, 0]
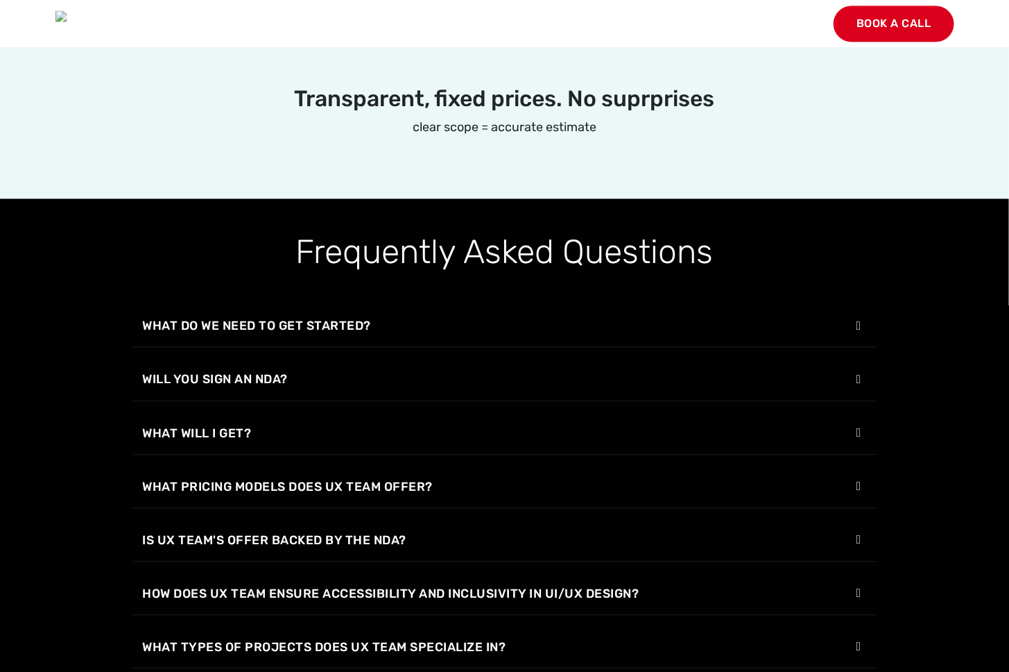
scroll to position [1360, 0]
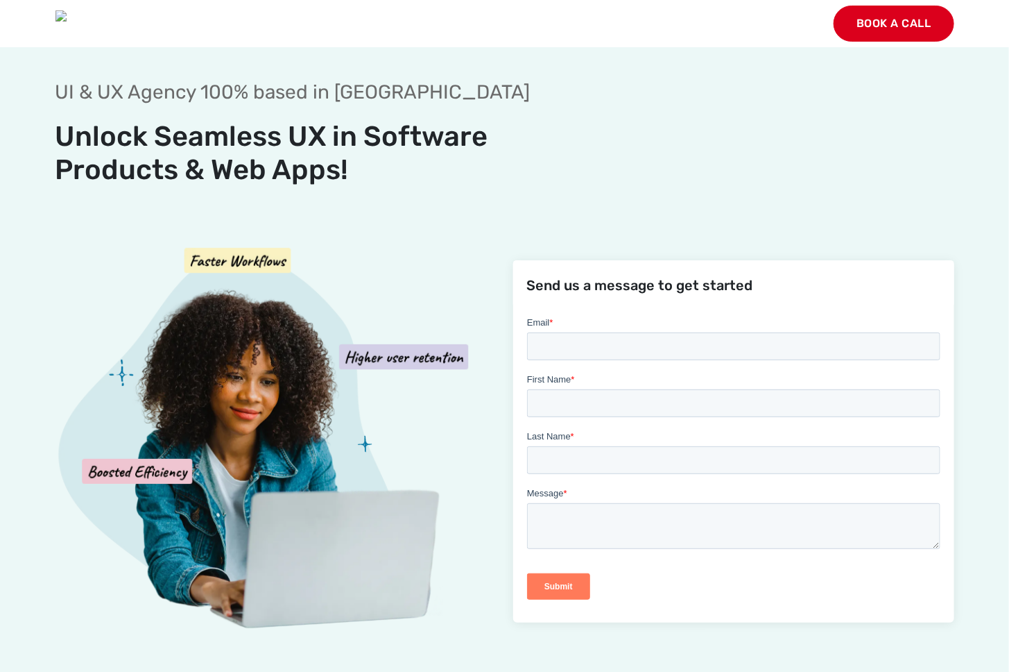
scroll to position [1294, 0]
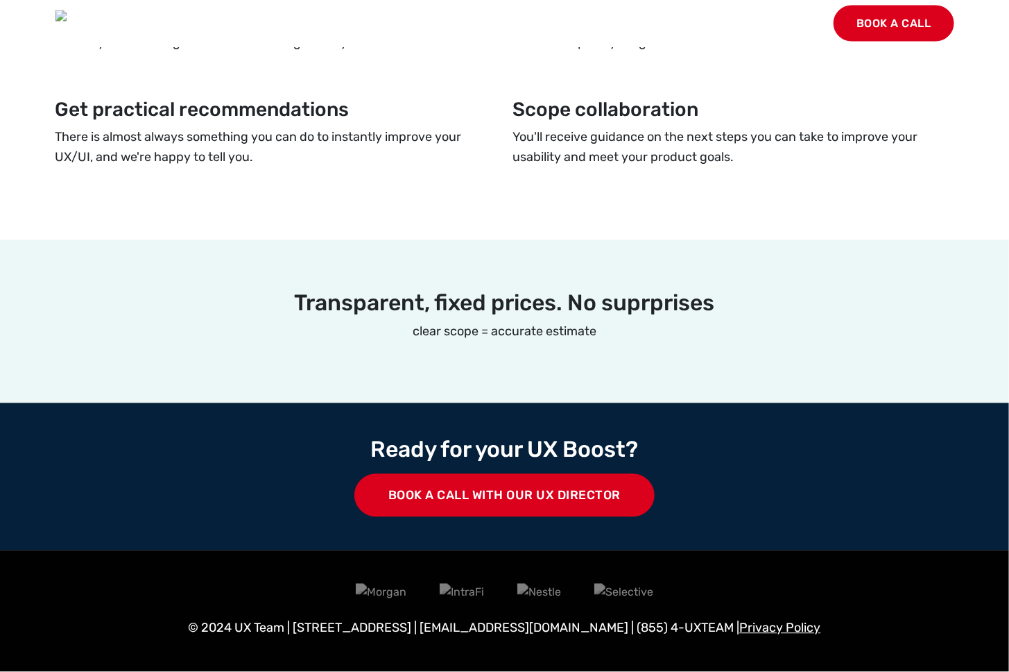
scroll to position [1294, 0]
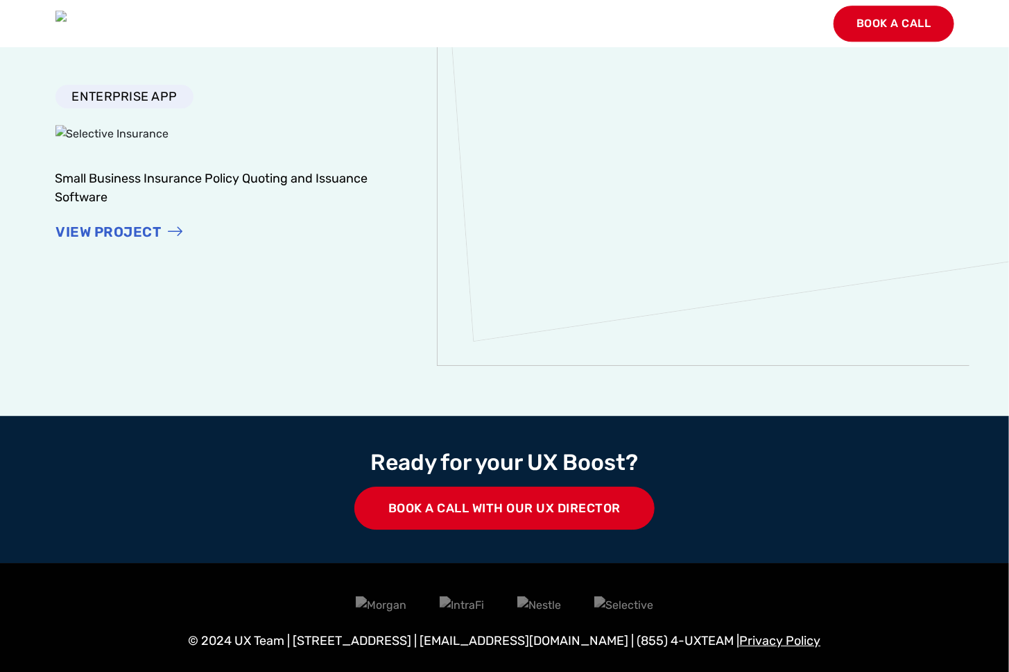
scroll to position [1505, 0]
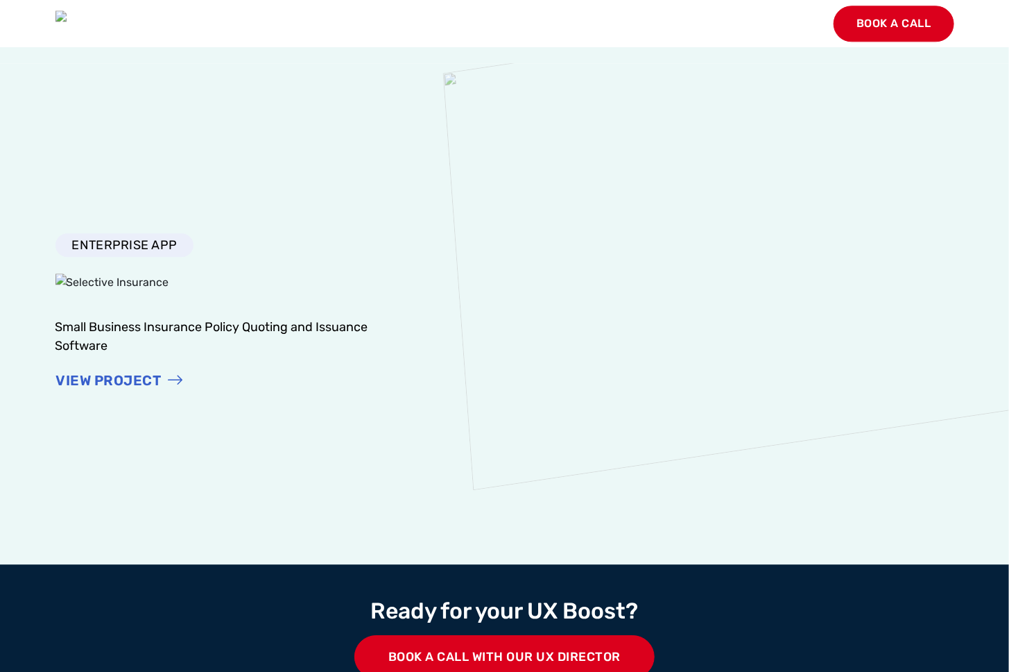
scroll to position [1569, 0]
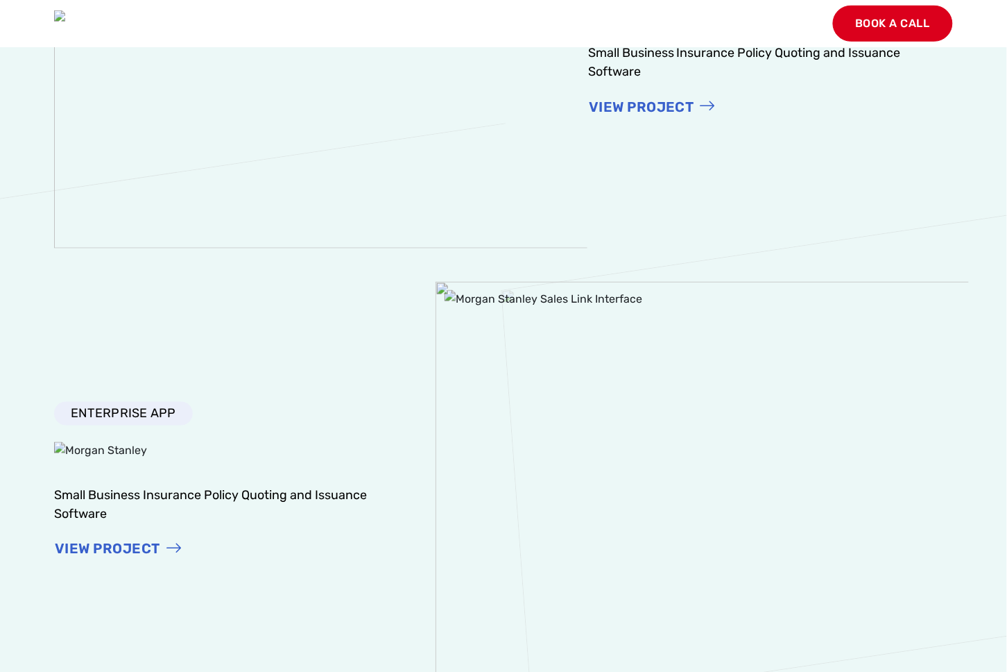
scroll to position [1821, 0]
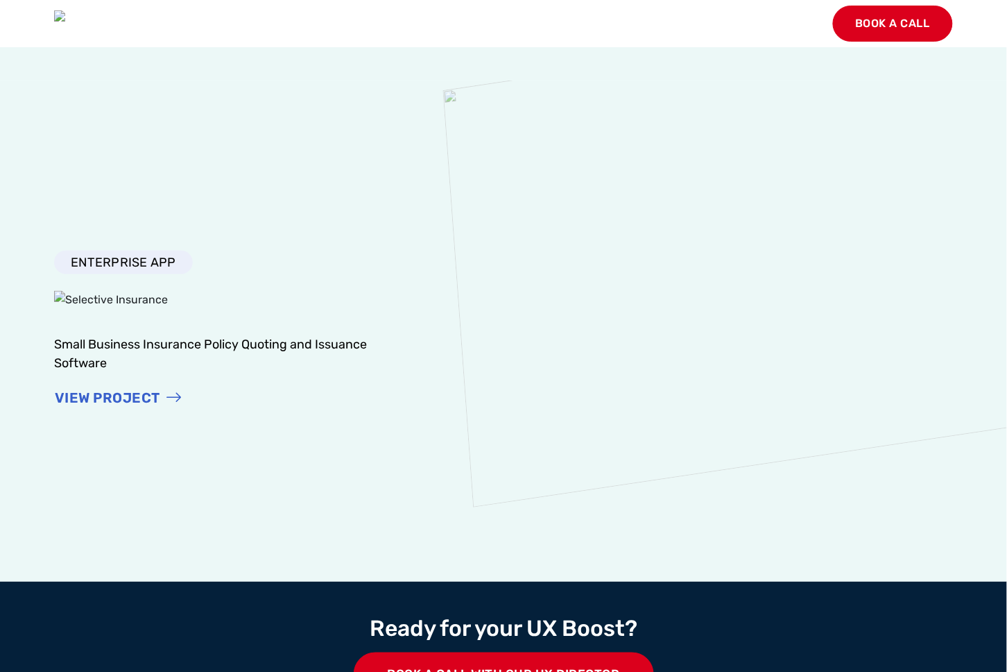
scroll to position [1662, 0]
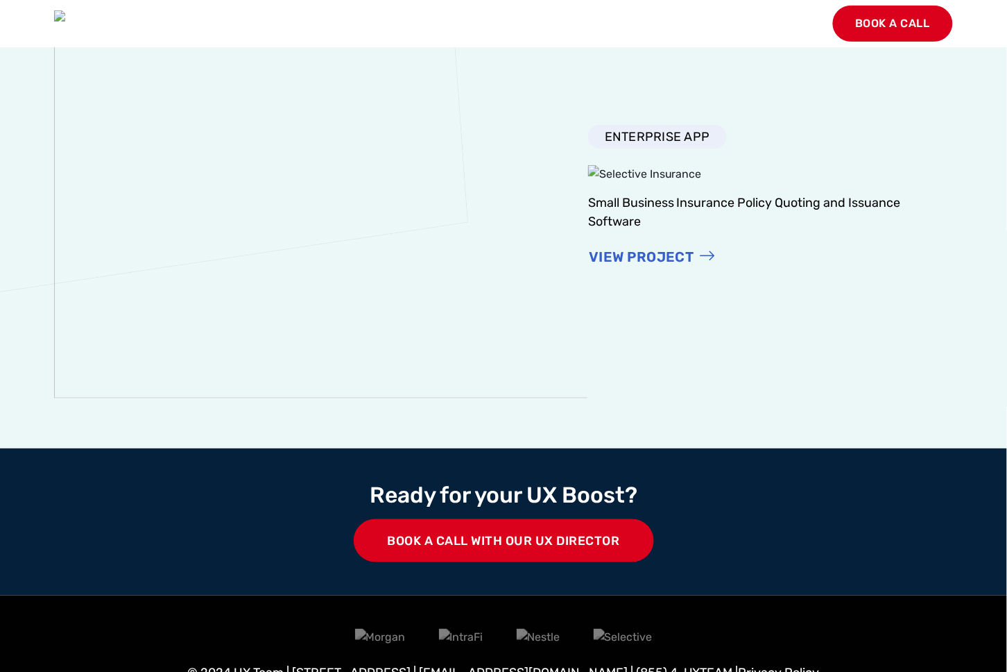
scroll to position [1796, 0]
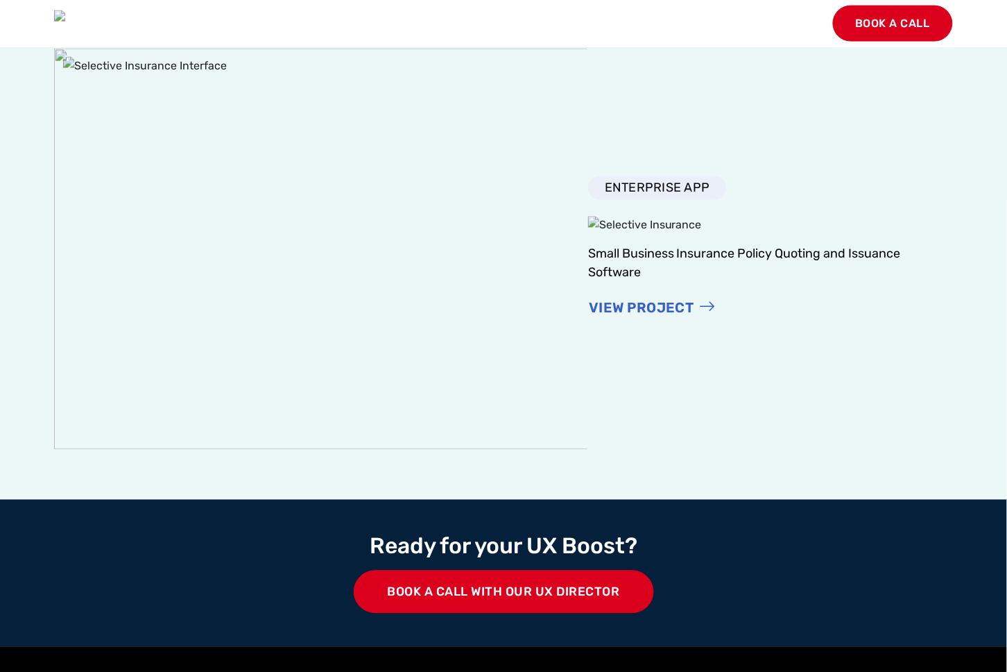
scroll to position [1917, 0]
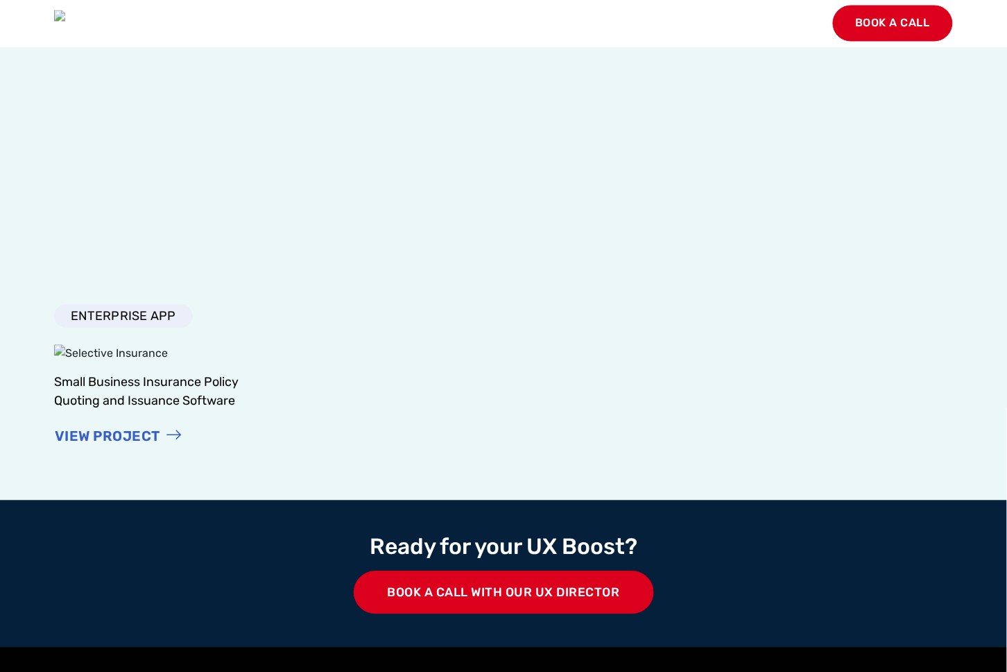
scroll to position [1871, 0]
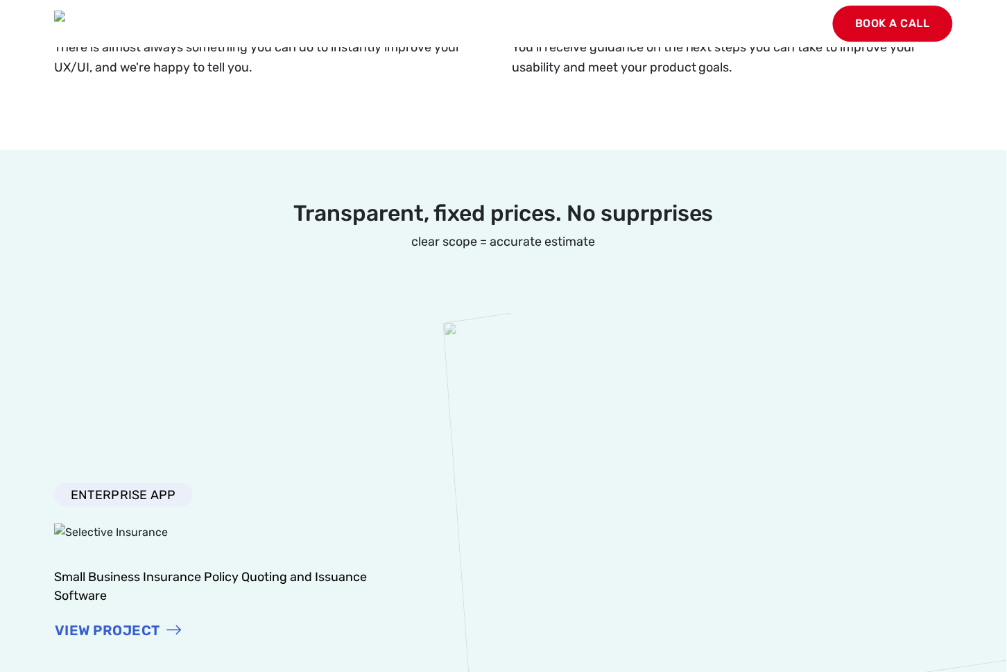
scroll to position [1985, 0]
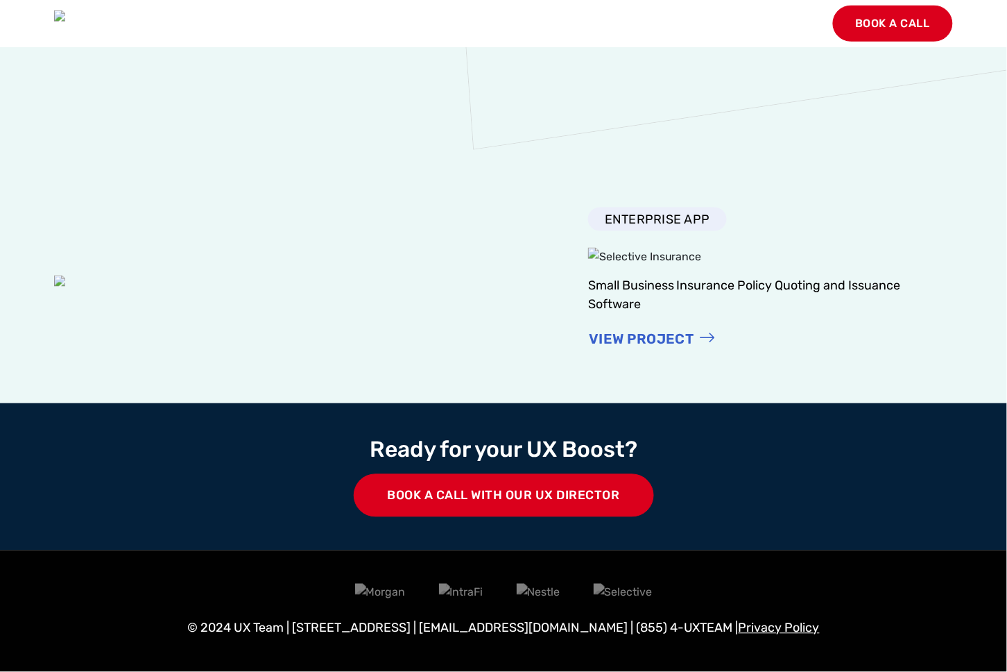
scroll to position [2001, 0]
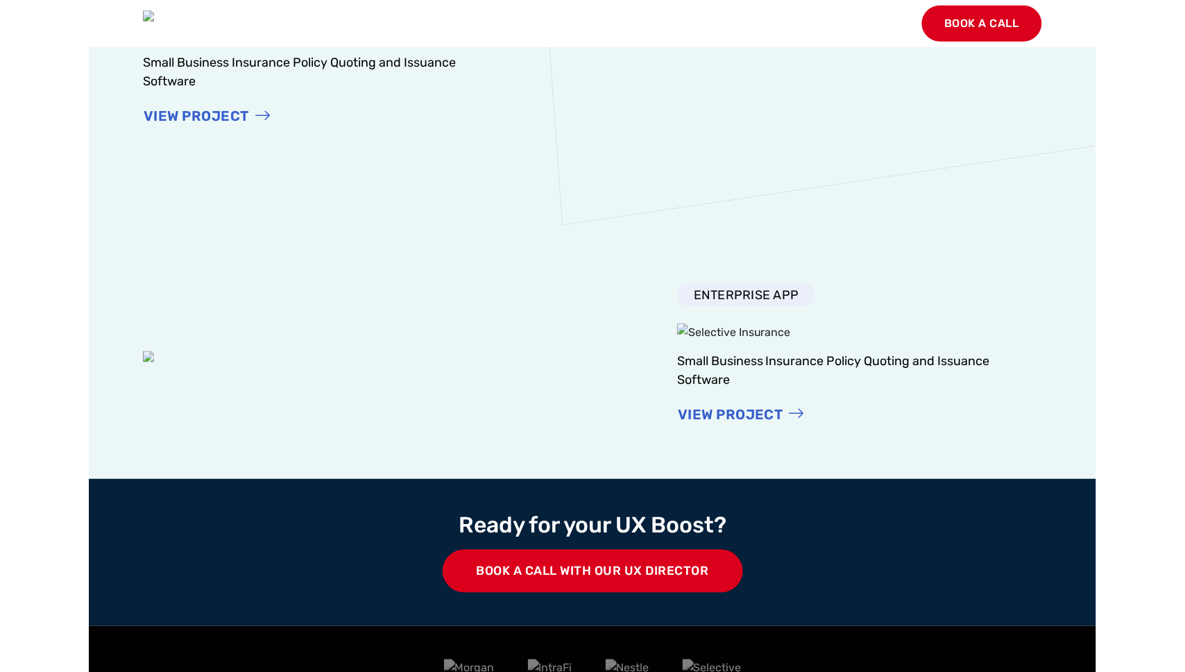
scroll to position [1679, 0]
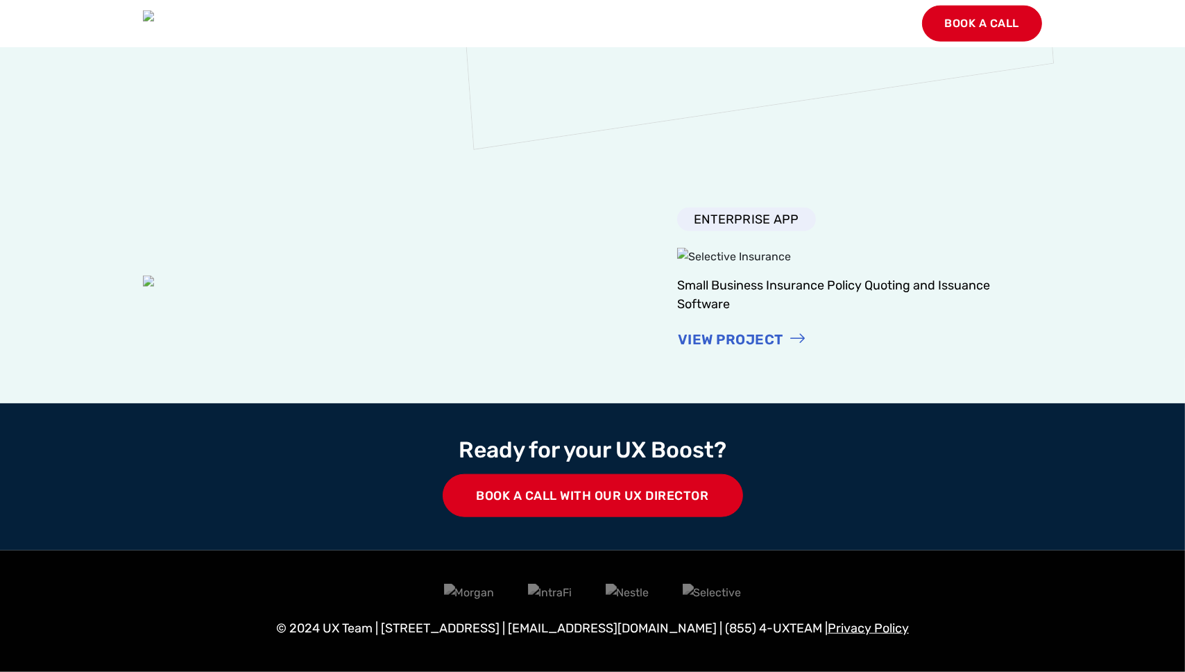
scroll to position [1801, 0]
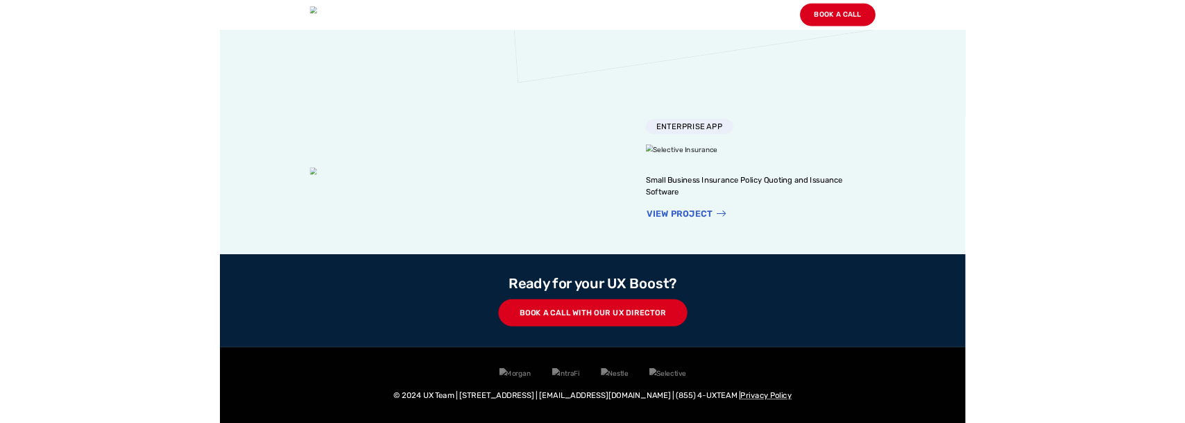
scroll to position [1913, 0]
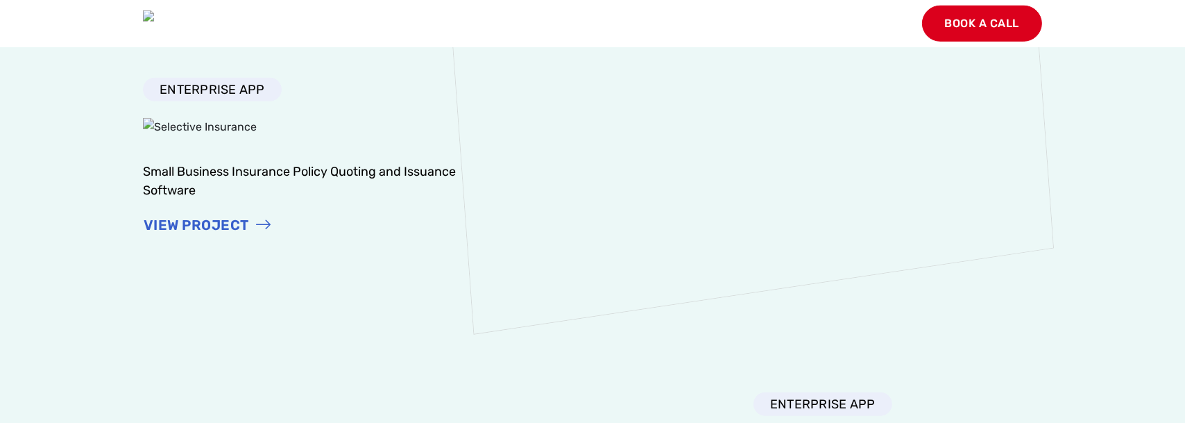
scroll to position [1533, 0]
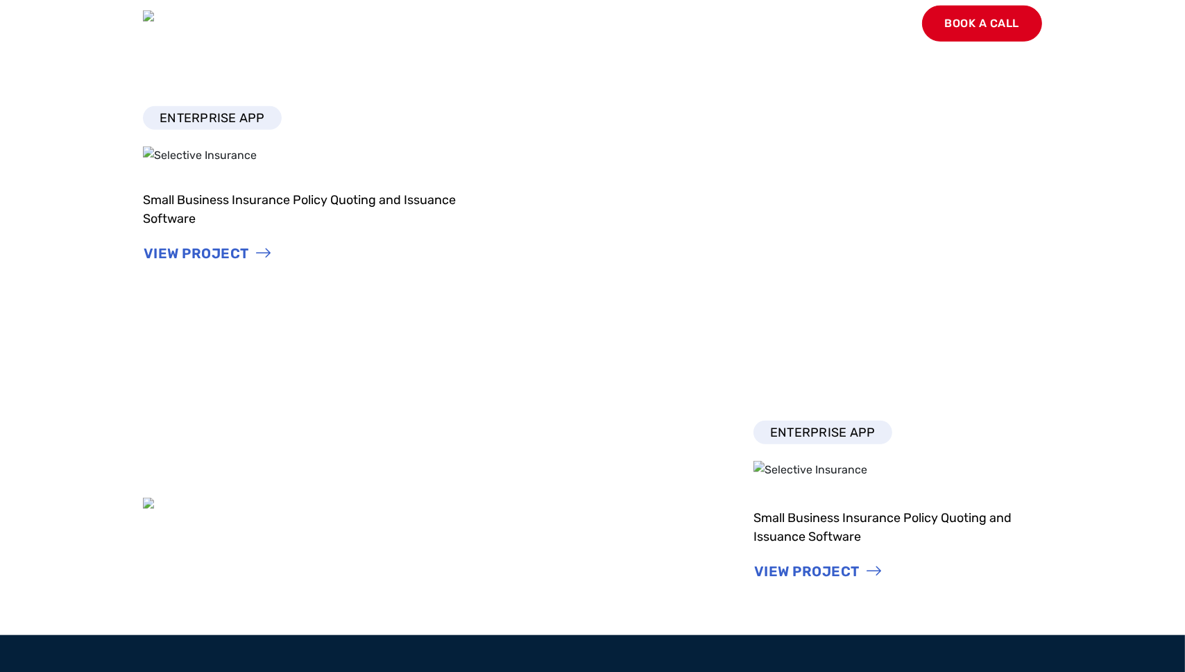
scroll to position [1546, 0]
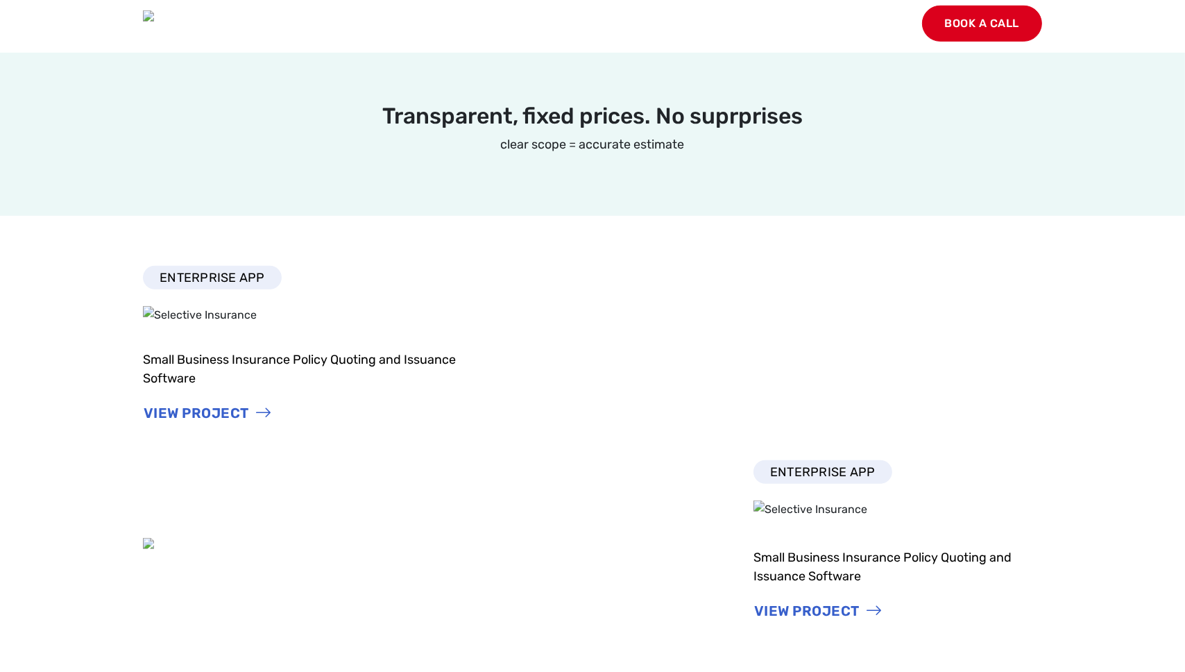
scroll to position [1569, 0]
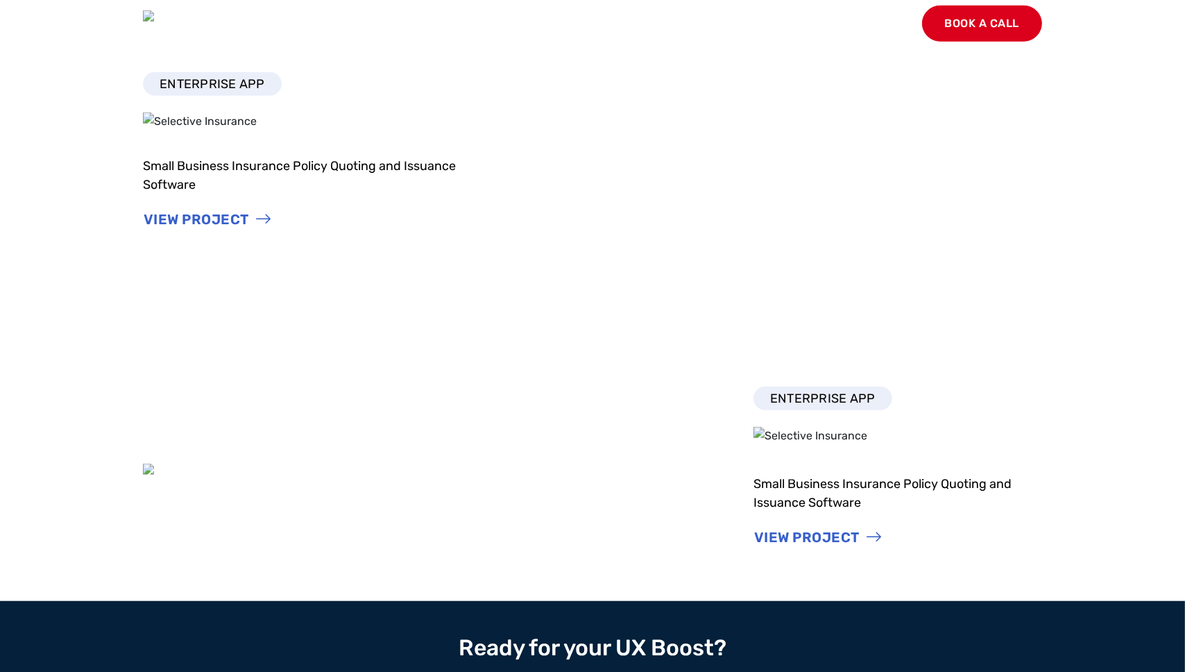
scroll to position [1662, 0]
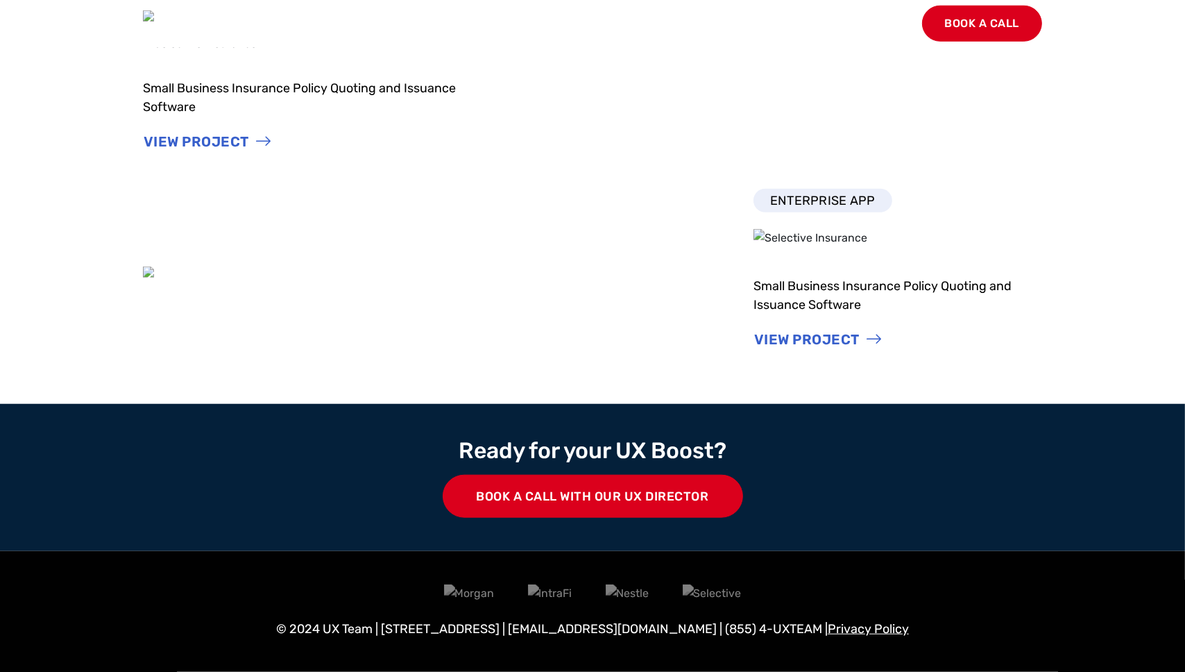
scroll to position [1887, 0]
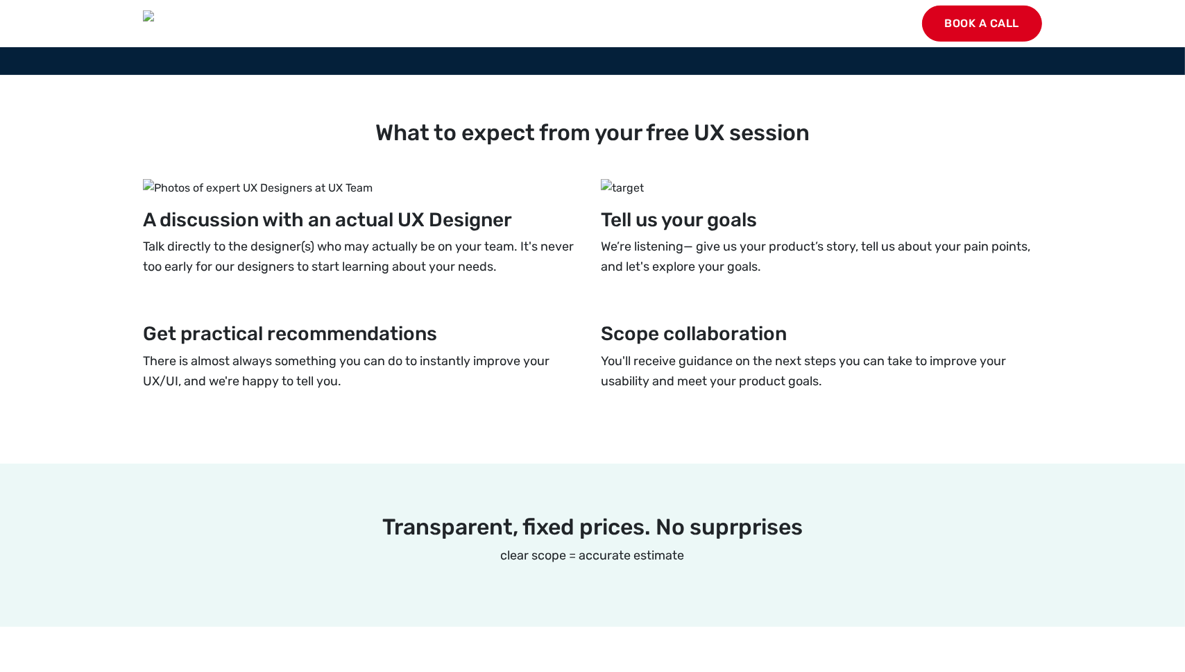
scroll to position [813, 0]
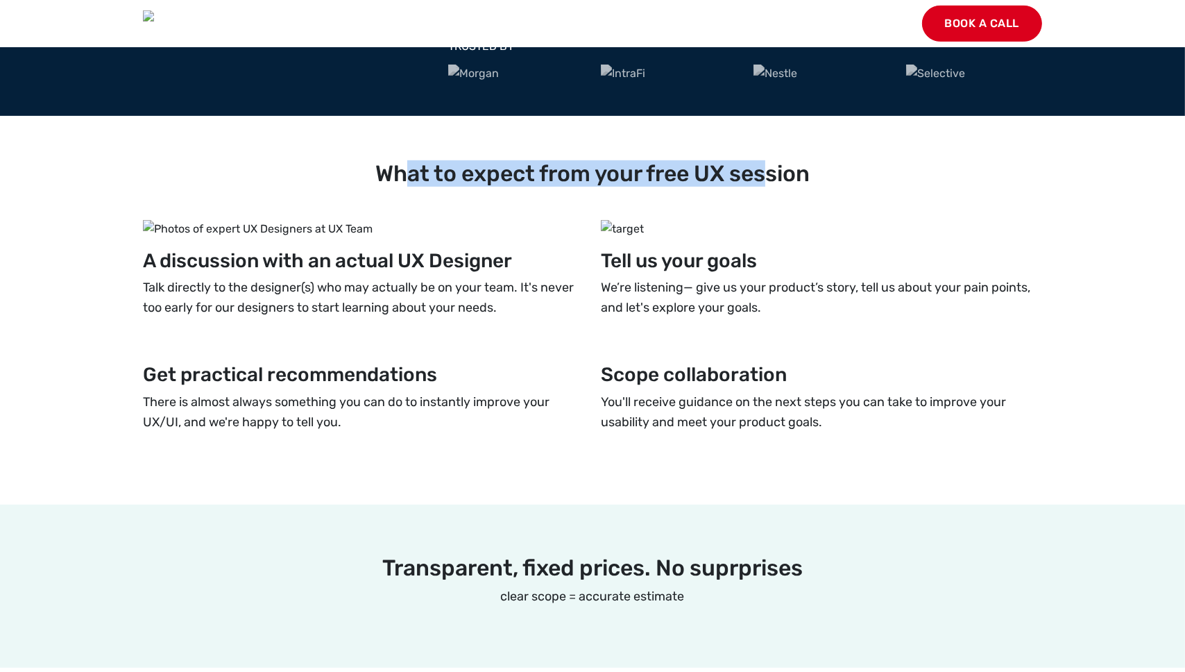
drag, startPoint x: 409, startPoint y: 304, endPoint x: 766, endPoint y: 315, distance: 357.5
click at [766, 187] on h2 "What to expect from your free UX session" at bounding box center [592, 173] width 899 height 26
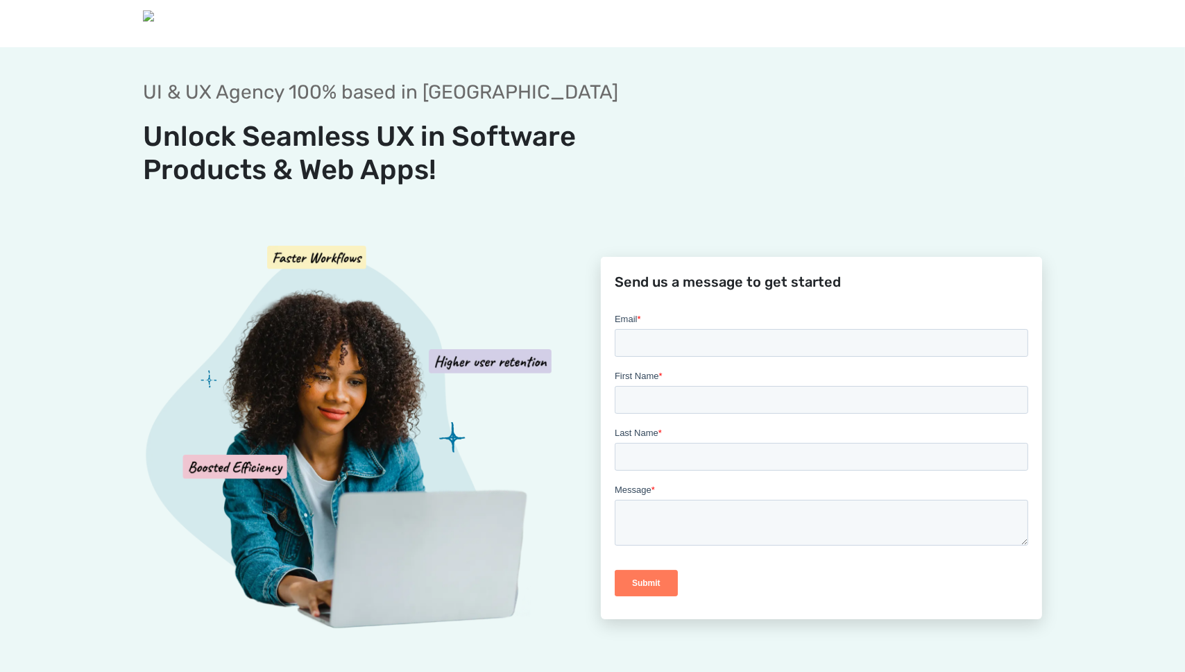
scroll to position [2, 0]
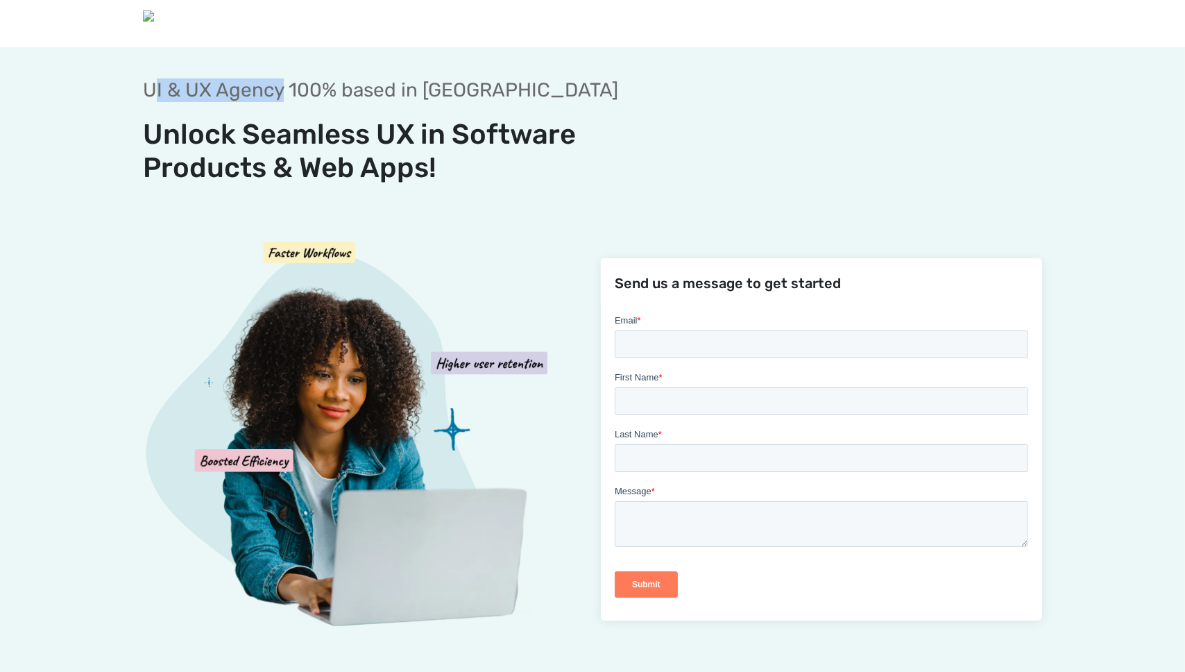
drag, startPoint x: 153, startPoint y: 101, endPoint x: 283, endPoint y: 94, distance: 129.9
click at [283, 94] on h1 "UI & UX Agency 100% based in [GEOGRAPHIC_DATA]" at bounding box center [402, 90] width 518 height 24
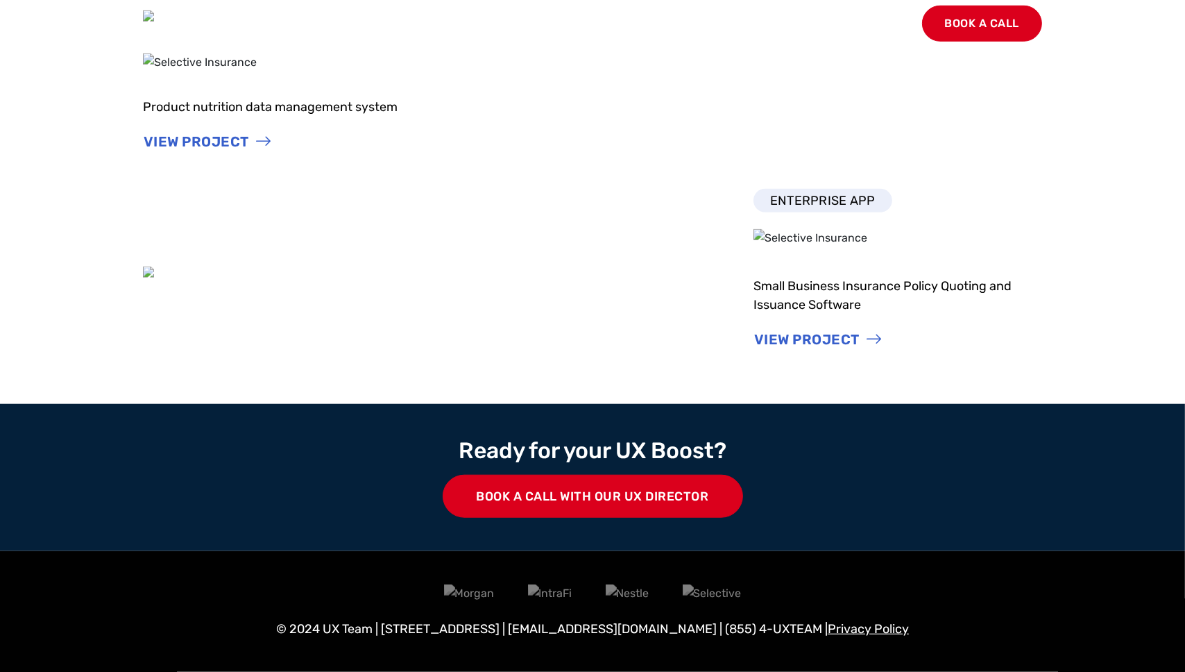
scroll to position [2228, 0]
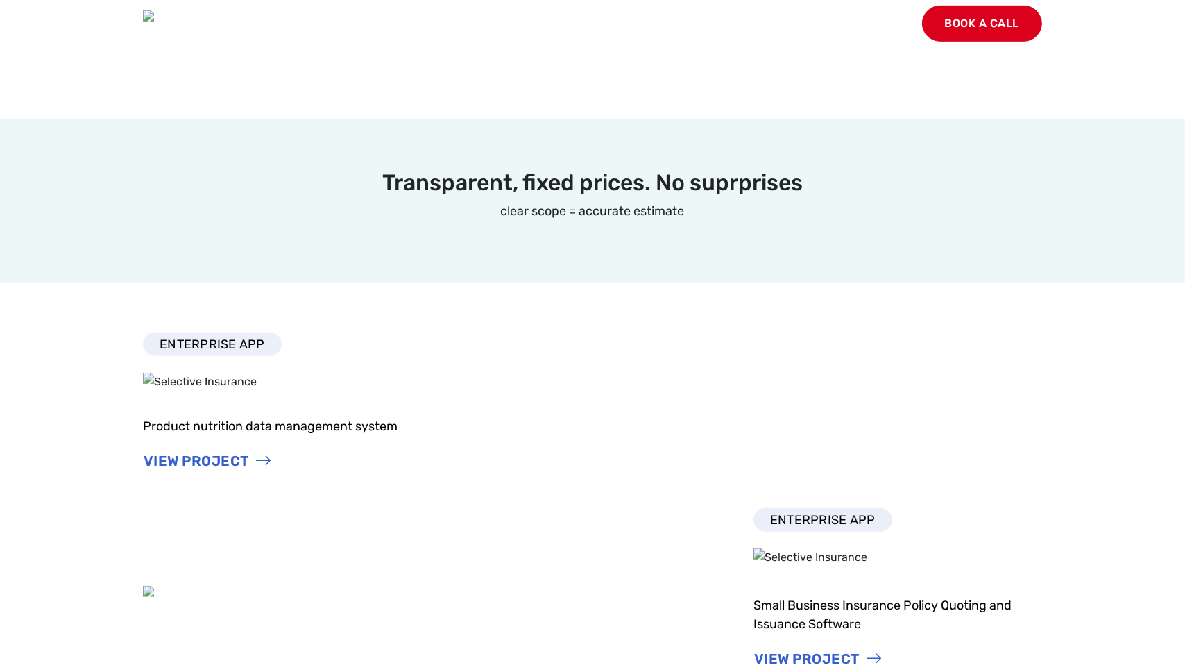
scroll to position [1182, 0]
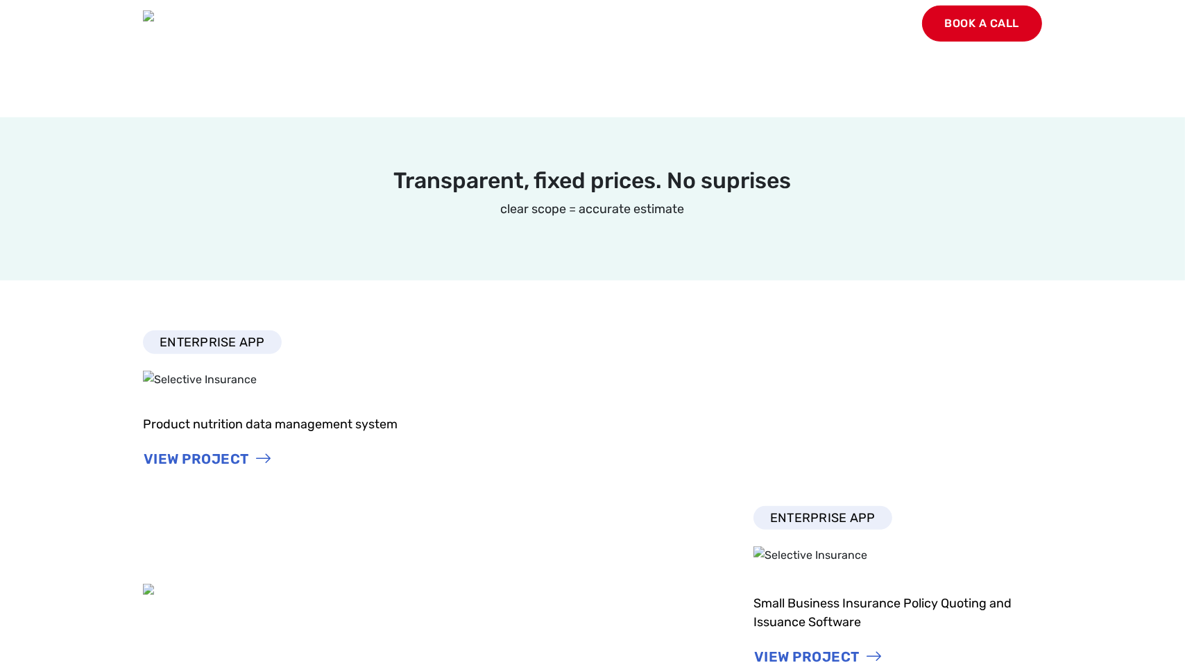
scroll to position [1182, 0]
